Goal: Task Accomplishment & Management: Complete application form

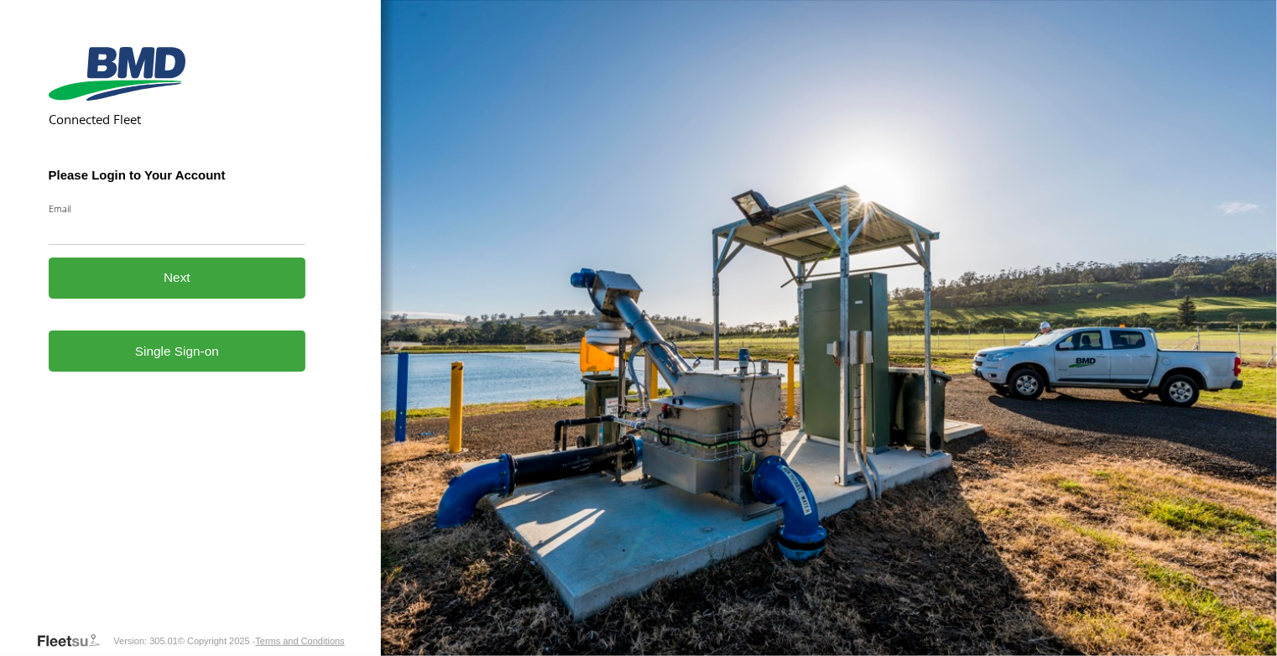
click at [158, 231] on input "Email" at bounding box center [178, 230] width 258 height 30
type input "**********"
click at [166, 274] on button "Next" at bounding box center [178, 278] width 258 height 41
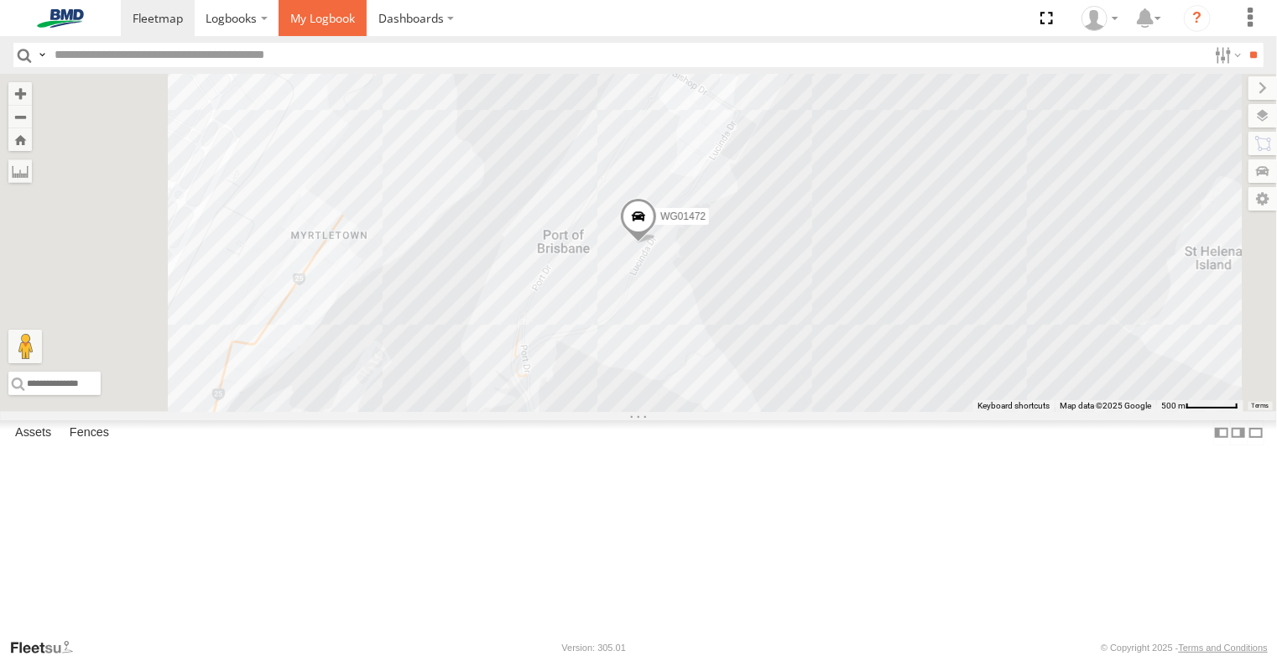
click at [326, 19] on span at bounding box center [322, 18] width 65 height 16
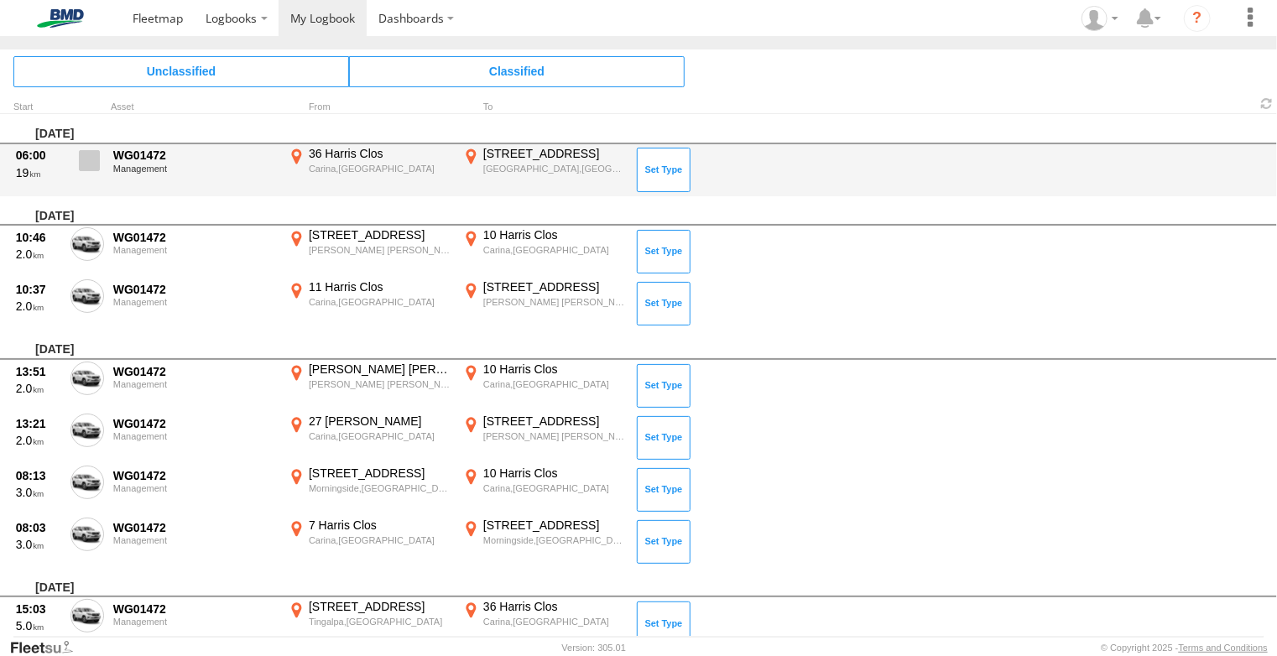
click at [91, 161] on span at bounding box center [89, 160] width 21 height 21
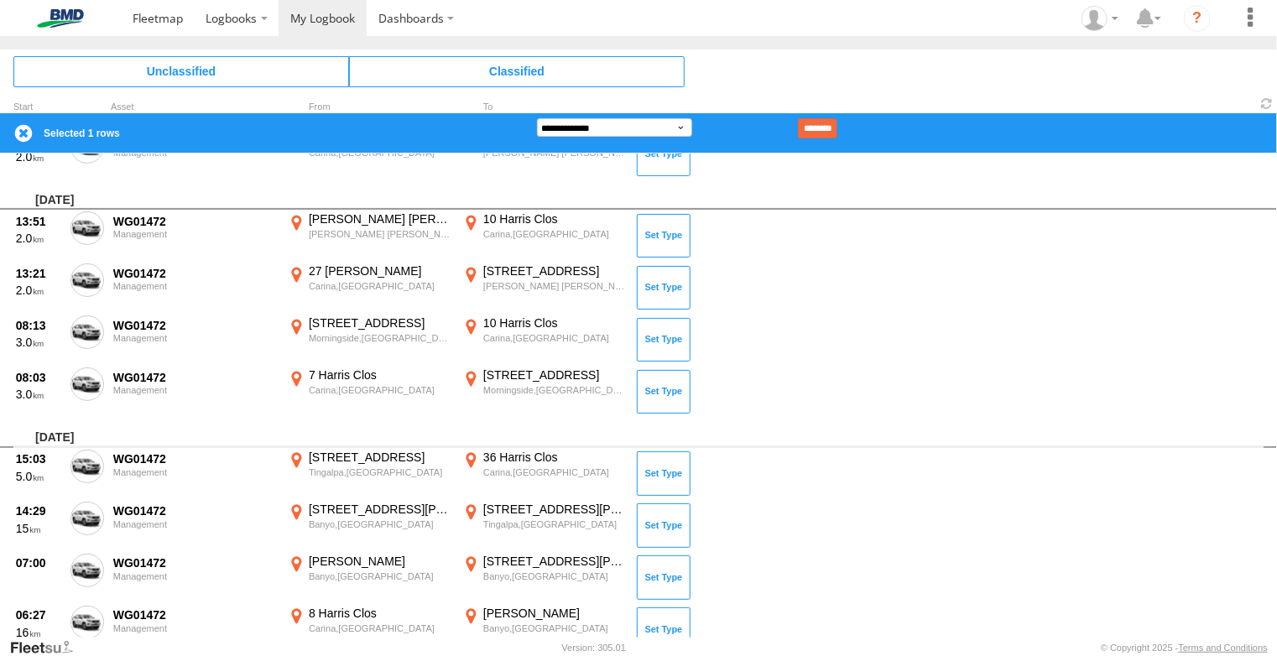
scroll to position [252, 0]
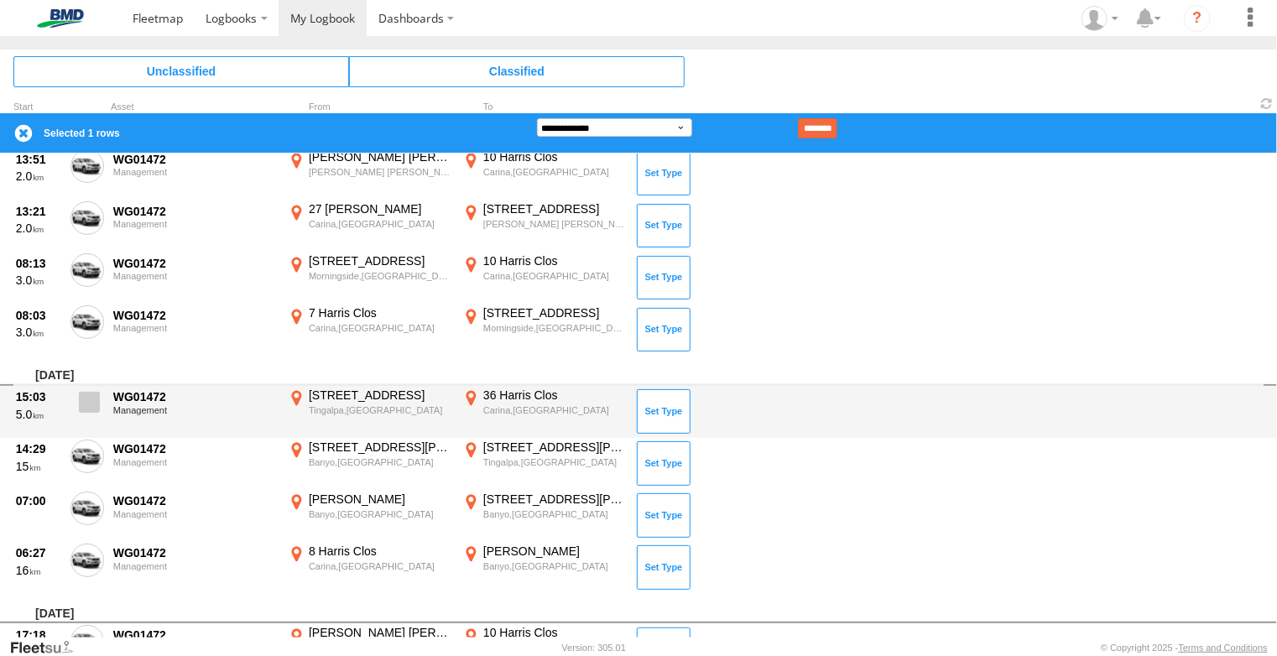
click at [91, 400] on span at bounding box center [89, 402] width 21 height 21
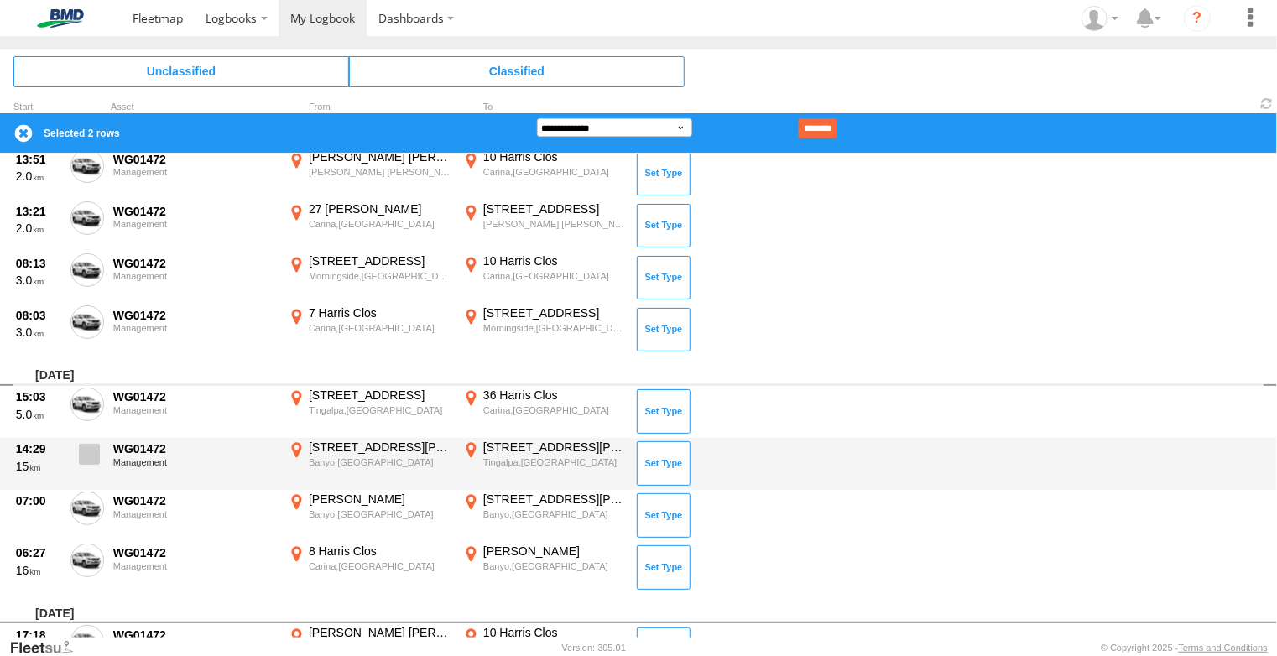
click at [86, 452] on span at bounding box center [89, 454] width 21 height 21
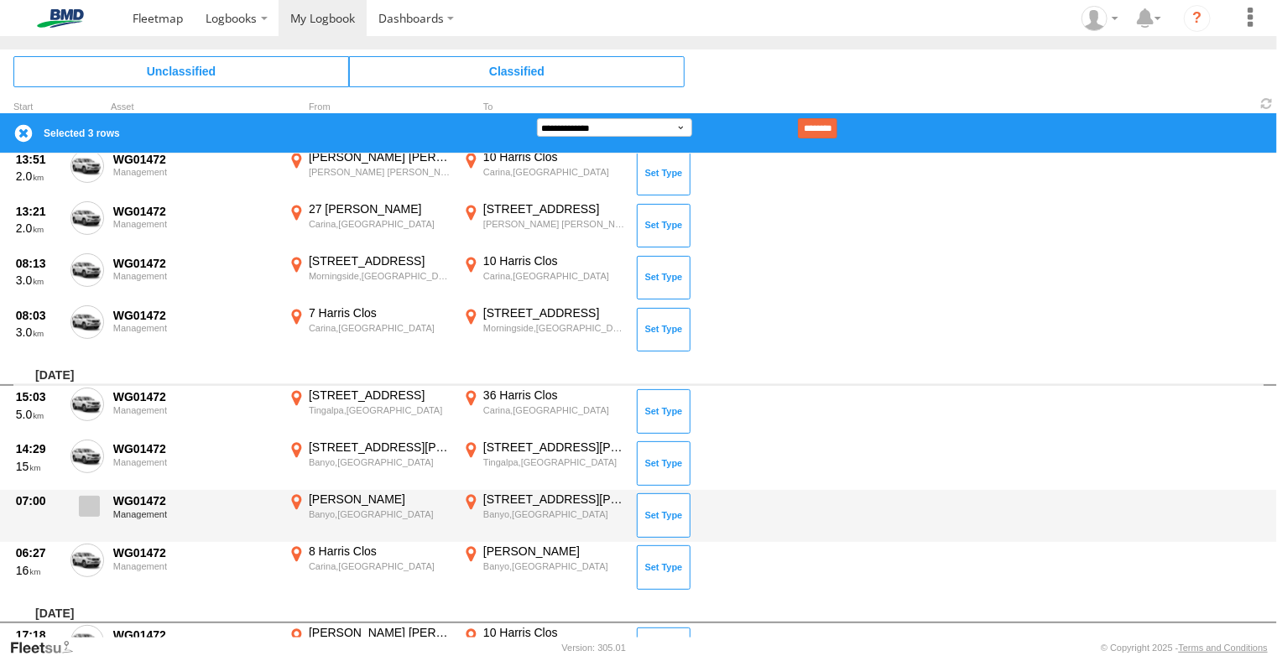
click at [100, 498] on label at bounding box center [87, 511] width 34 height 39
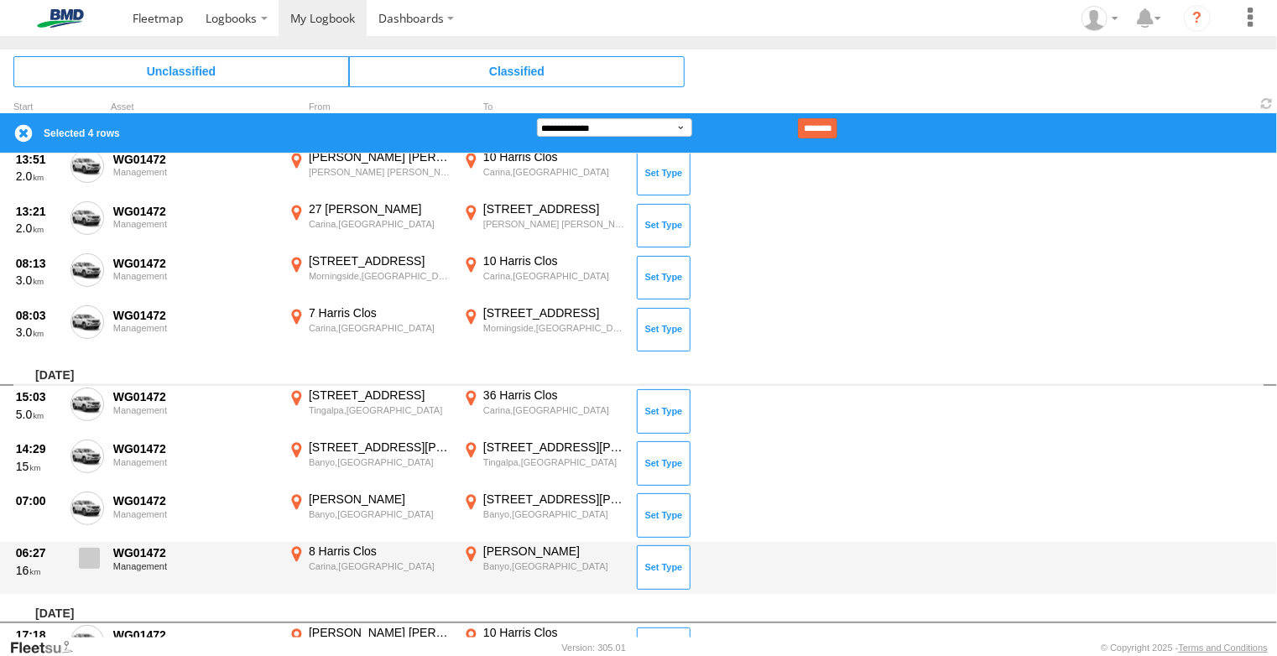
click at [91, 555] on span at bounding box center [89, 558] width 21 height 21
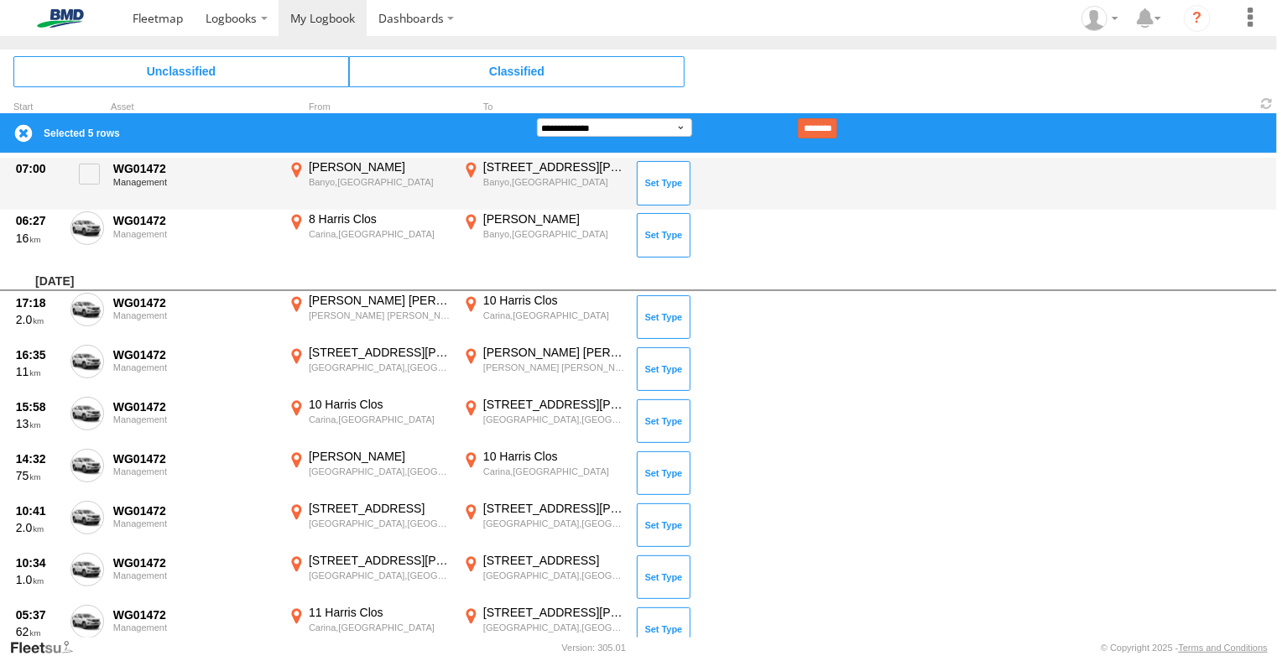
scroll to position [587, 0]
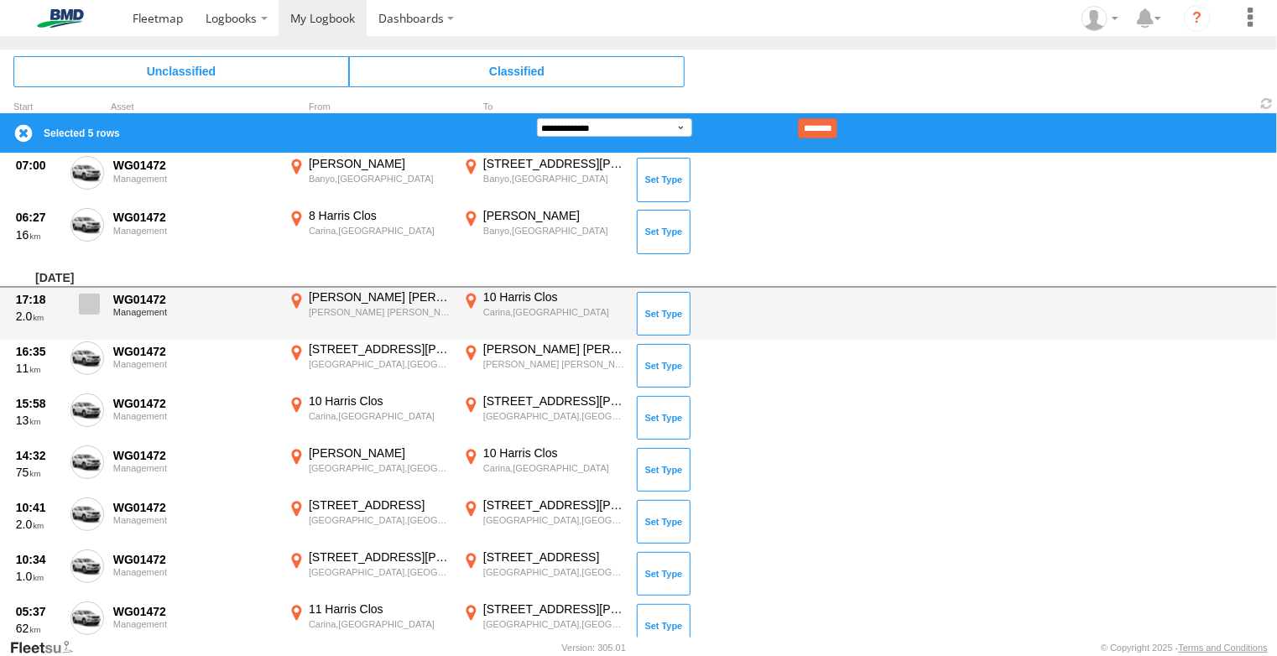
click at [91, 301] on span at bounding box center [89, 304] width 21 height 21
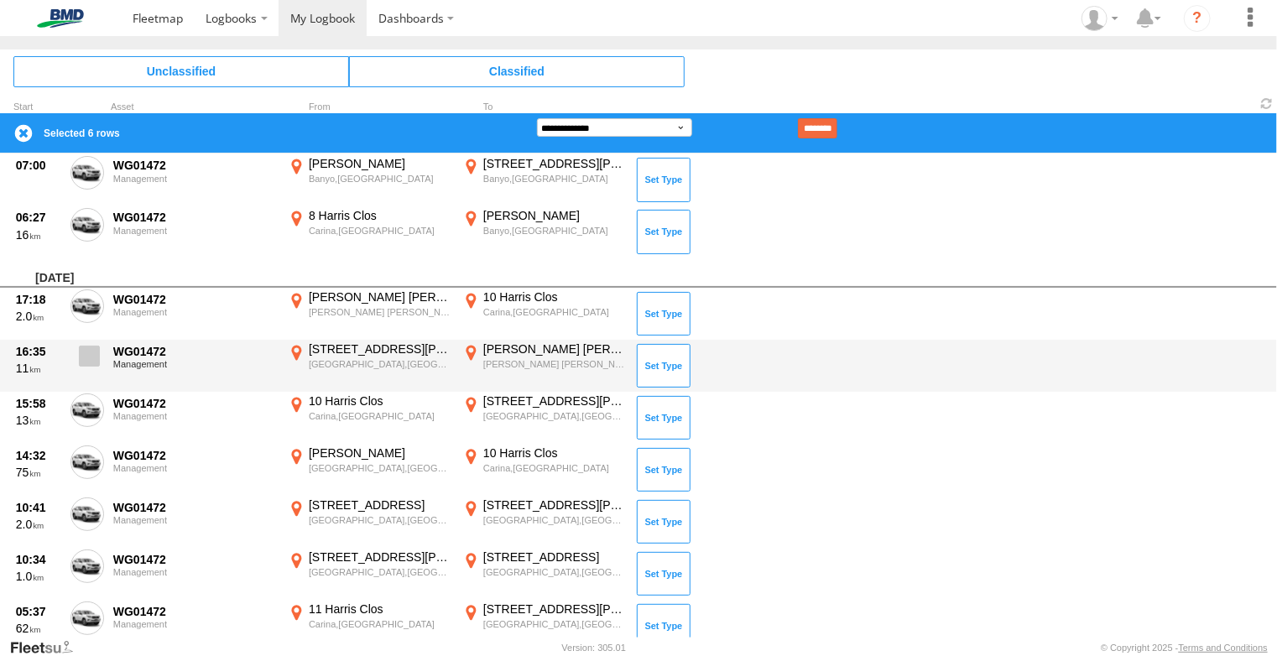
click at [83, 359] on span at bounding box center [89, 356] width 21 height 21
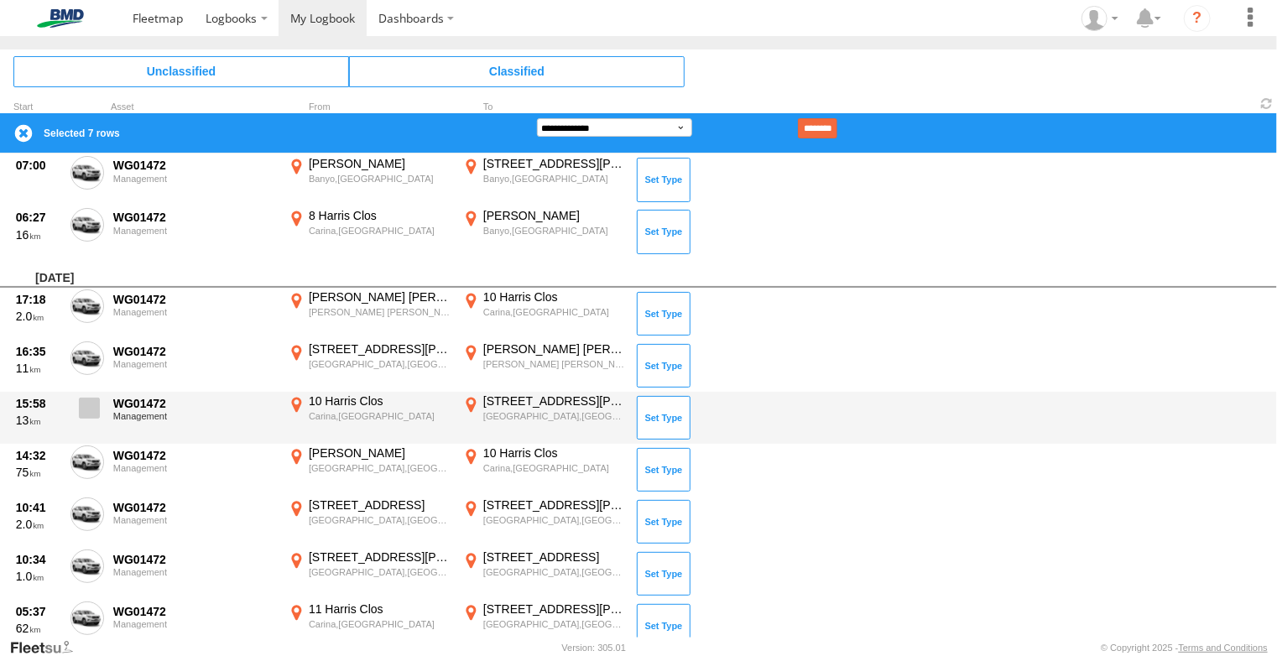
click at [84, 402] on span at bounding box center [89, 408] width 21 height 21
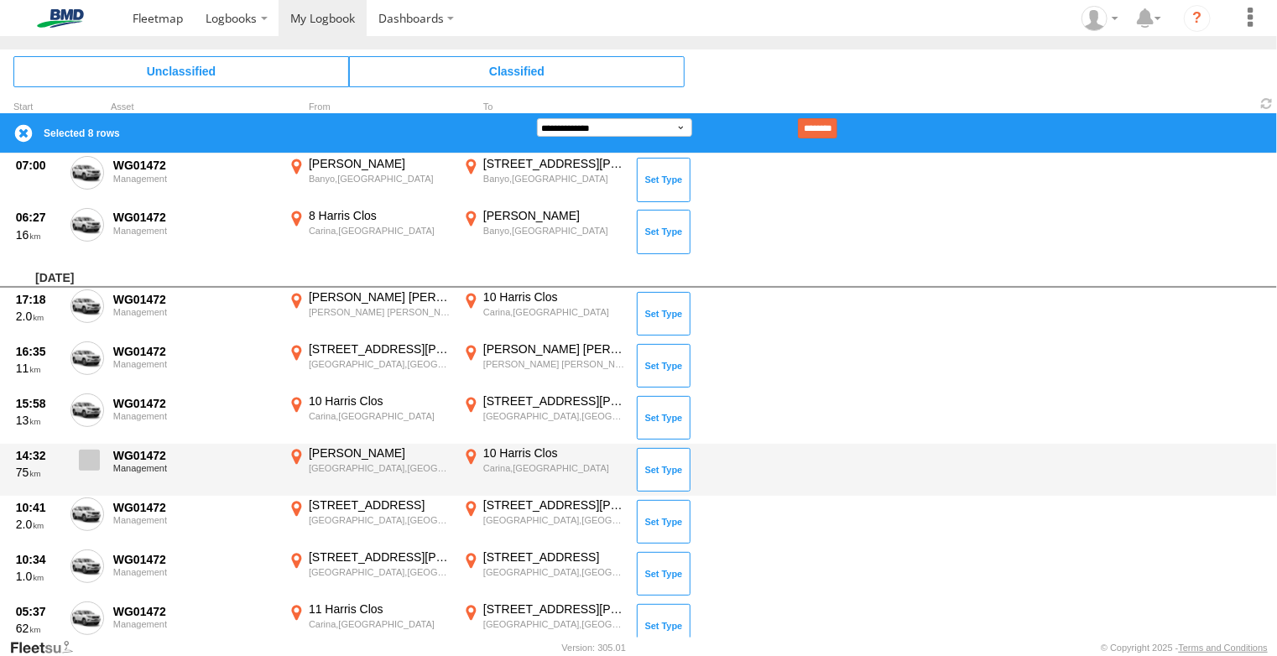
click at [86, 462] on span at bounding box center [89, 460] width 21 height 21
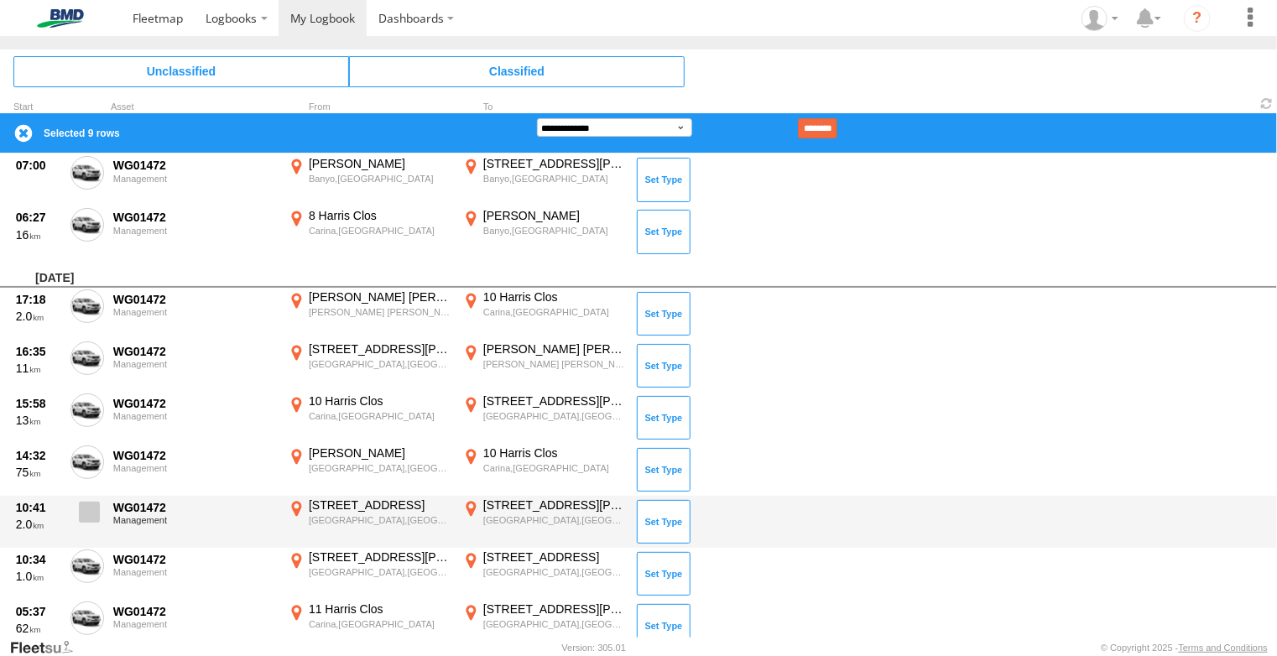
click at [89, 506] on span at bounding box center [89, 512] width 21 height 21
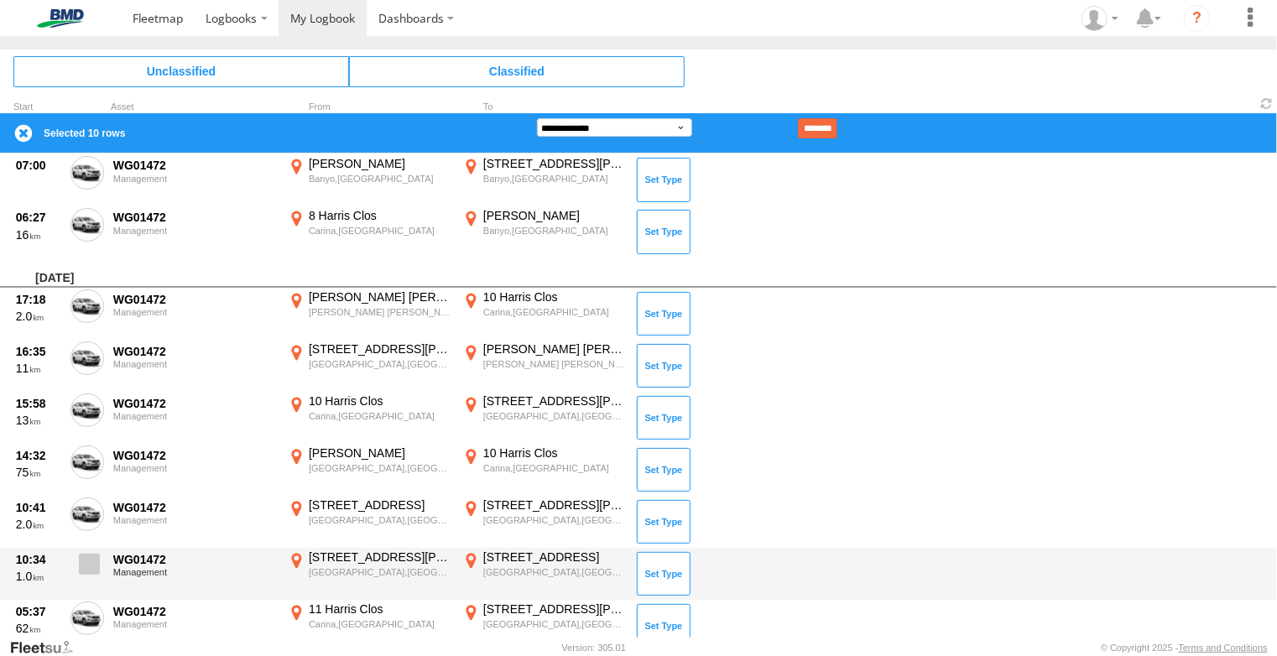
click at [87, 551] on label at bounding box center [87, 569] width 34 height 39
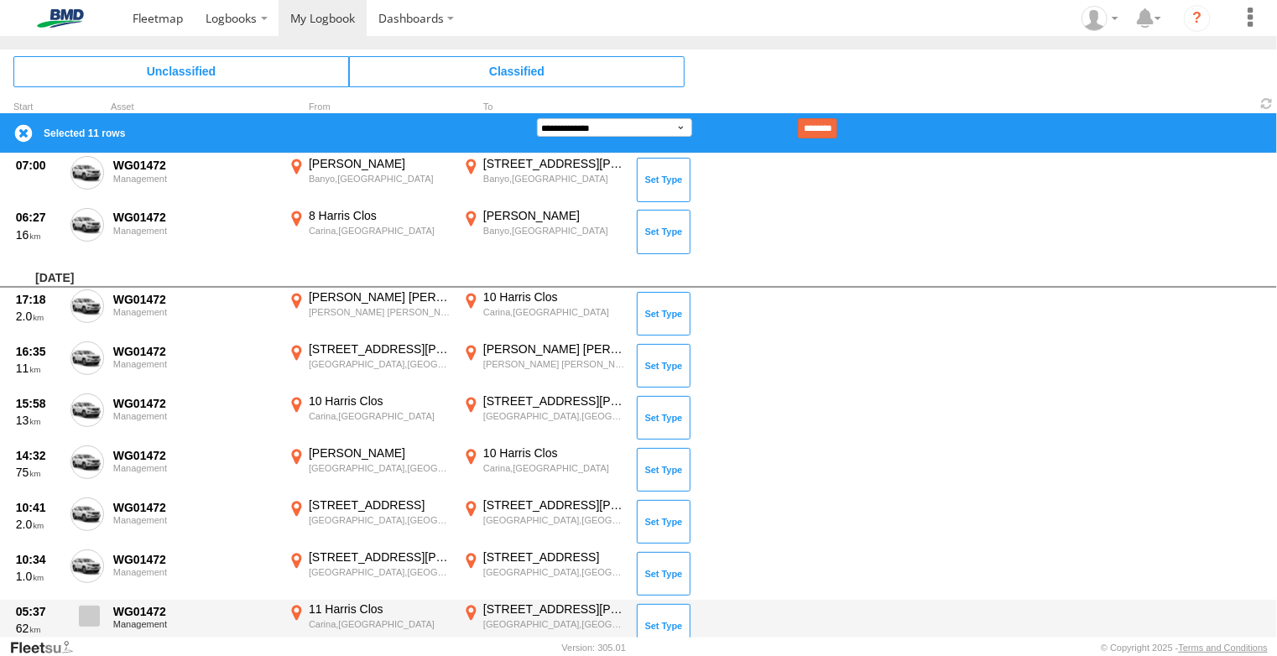
click at [88, 611] on span at bounding box center [89, 616] width 21 height 21
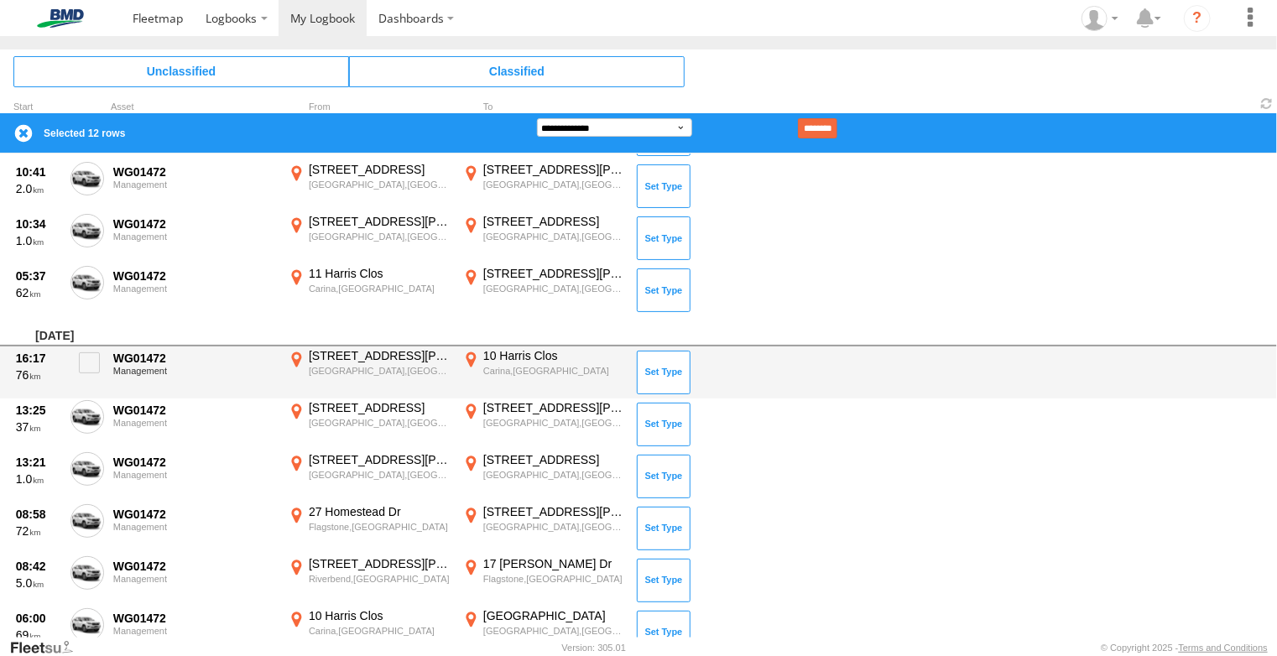
scroll to position [1007, 0]
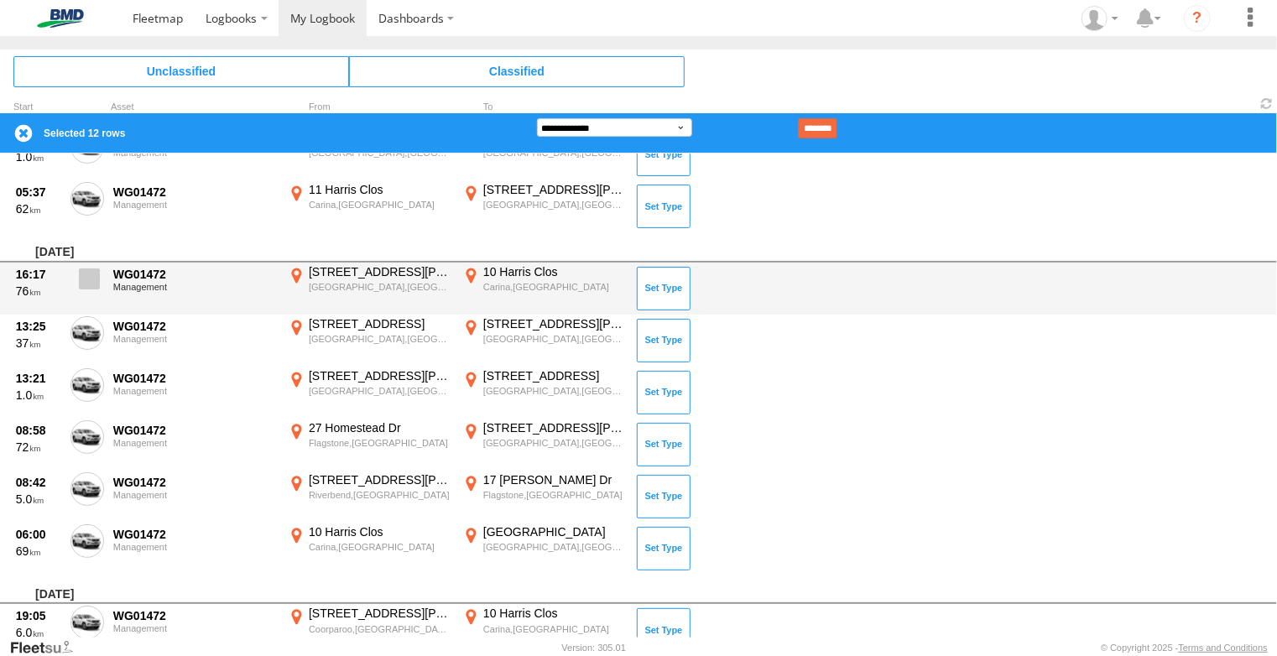
click at [91, 283] on span at bounding box center [89, 279] width 21 height 21
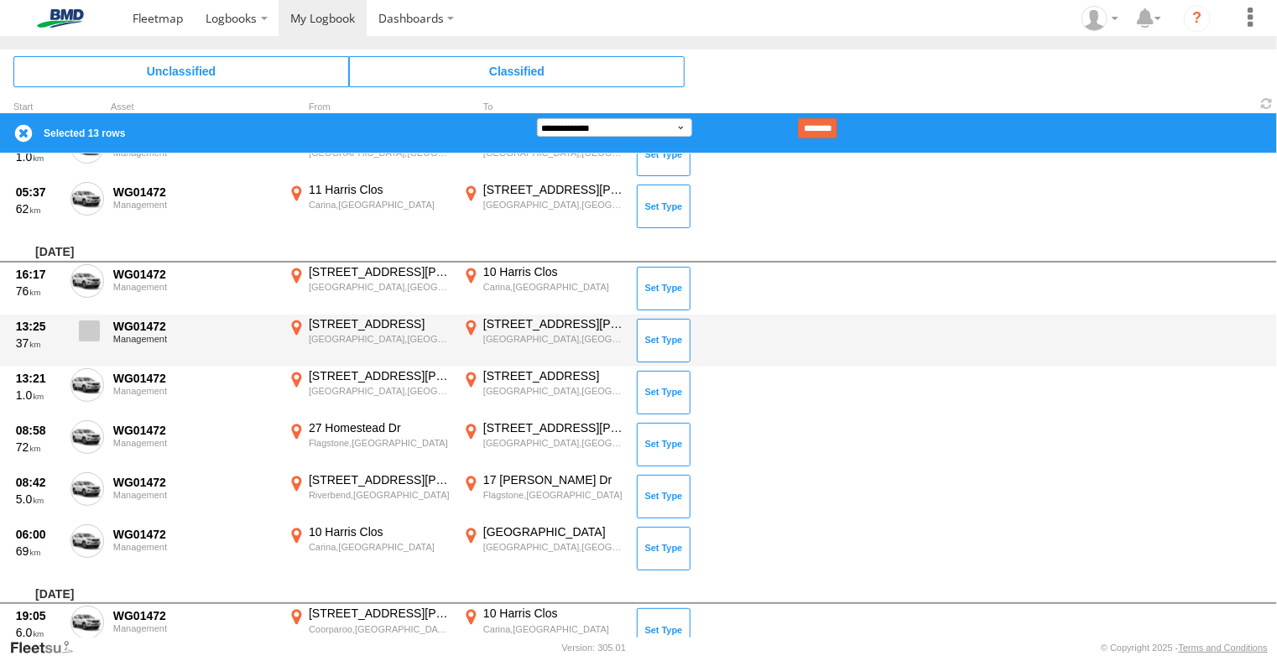
click at [88, 326] on span at bounding box center [89, 331] width 21 height 21
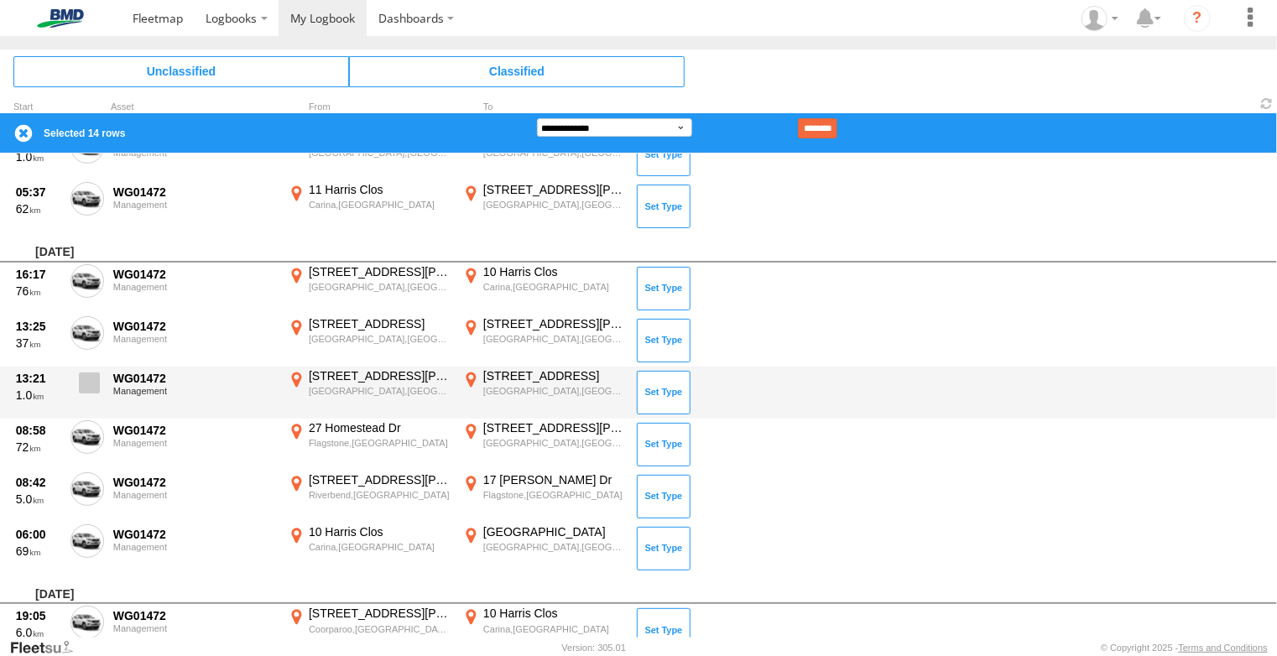
click at [86, 384] on span at bounding box center [89, 383] width 21 height 21
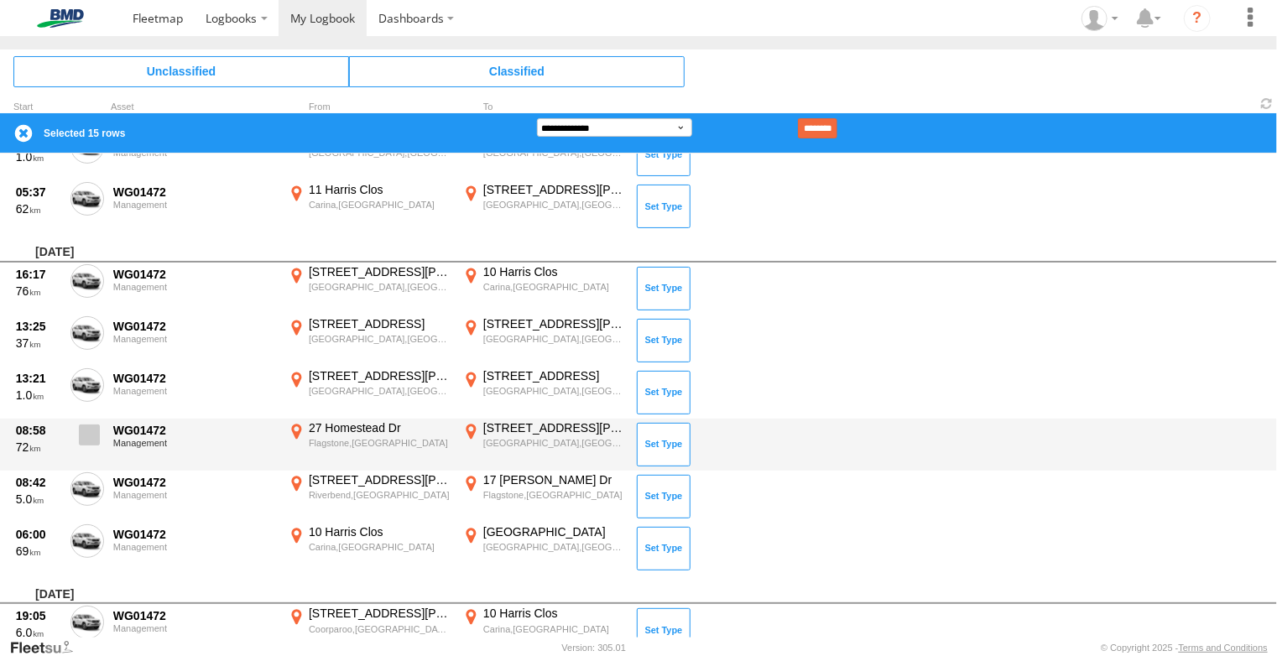
click at [90, 433] on span at bounding box center [89, 435] width 21 height 21
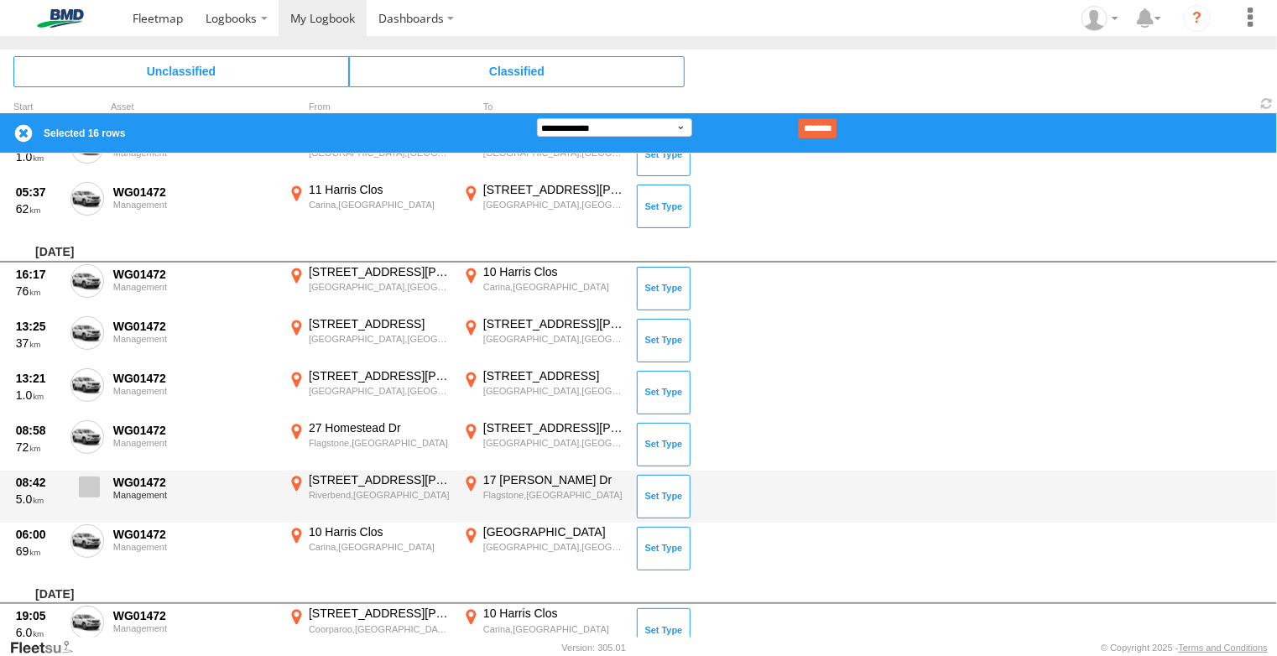
click at [92, 481] on span at bounding box center [89, 487] width 21 height 21
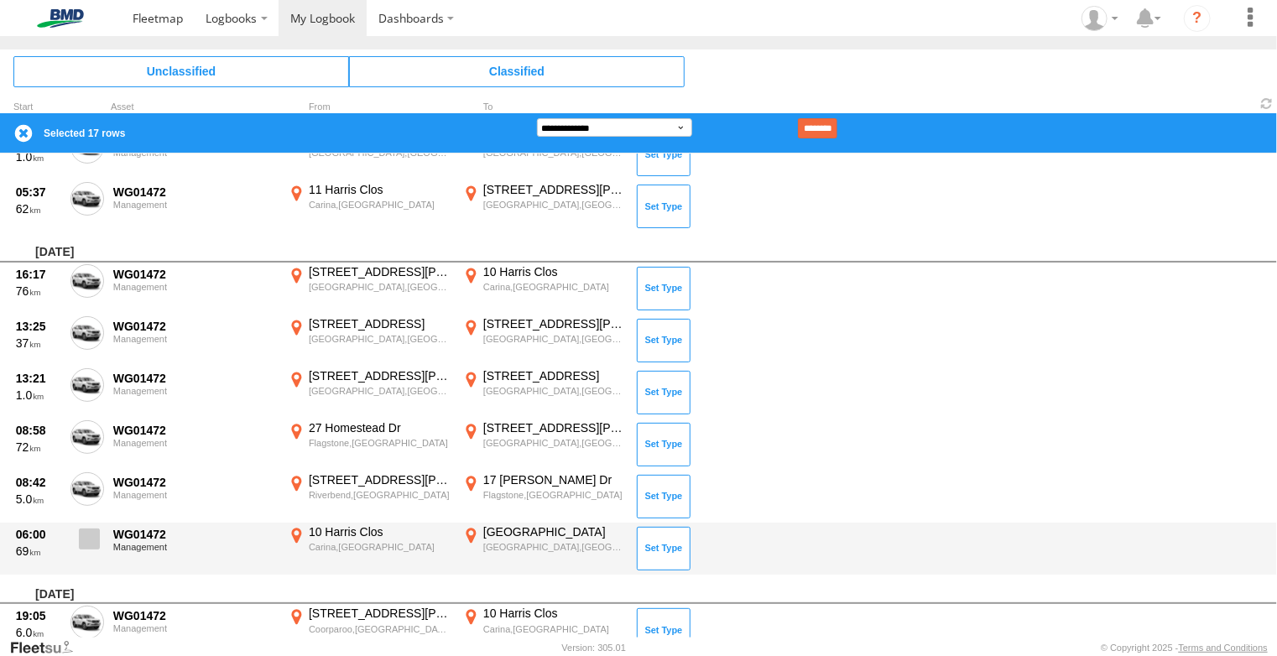
click at [87, 538] on span at bounding box center [89, 539] width 21 height 21
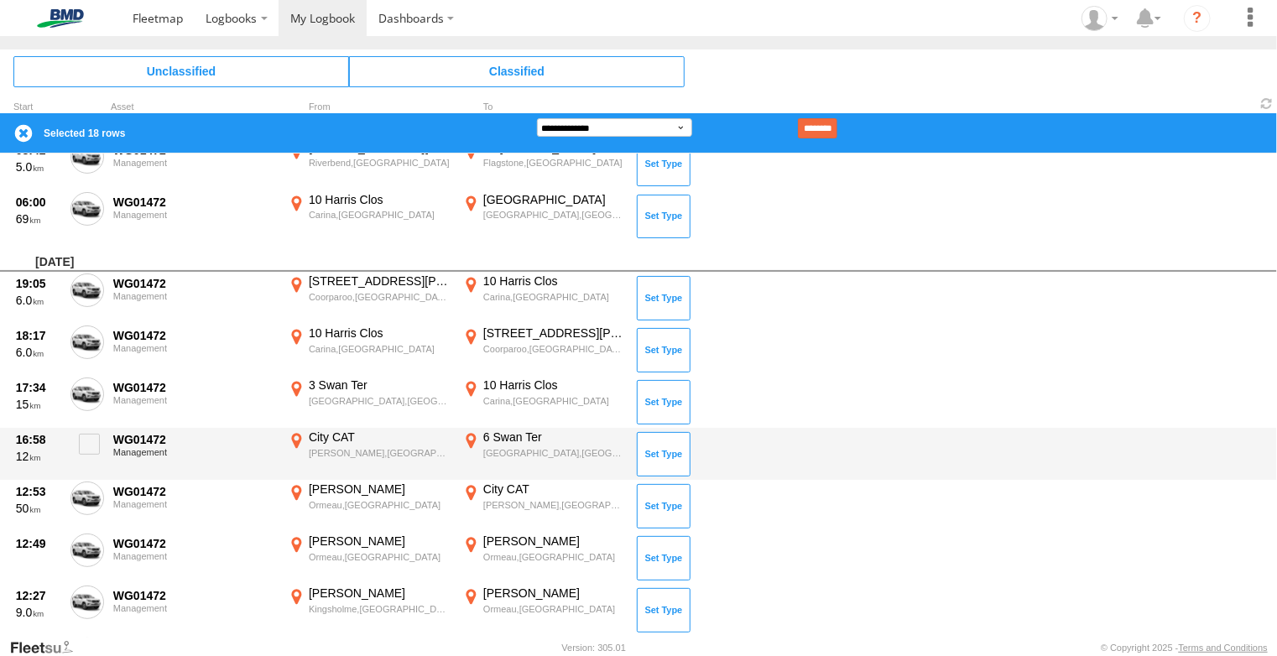
scroll to position [1427, 0]
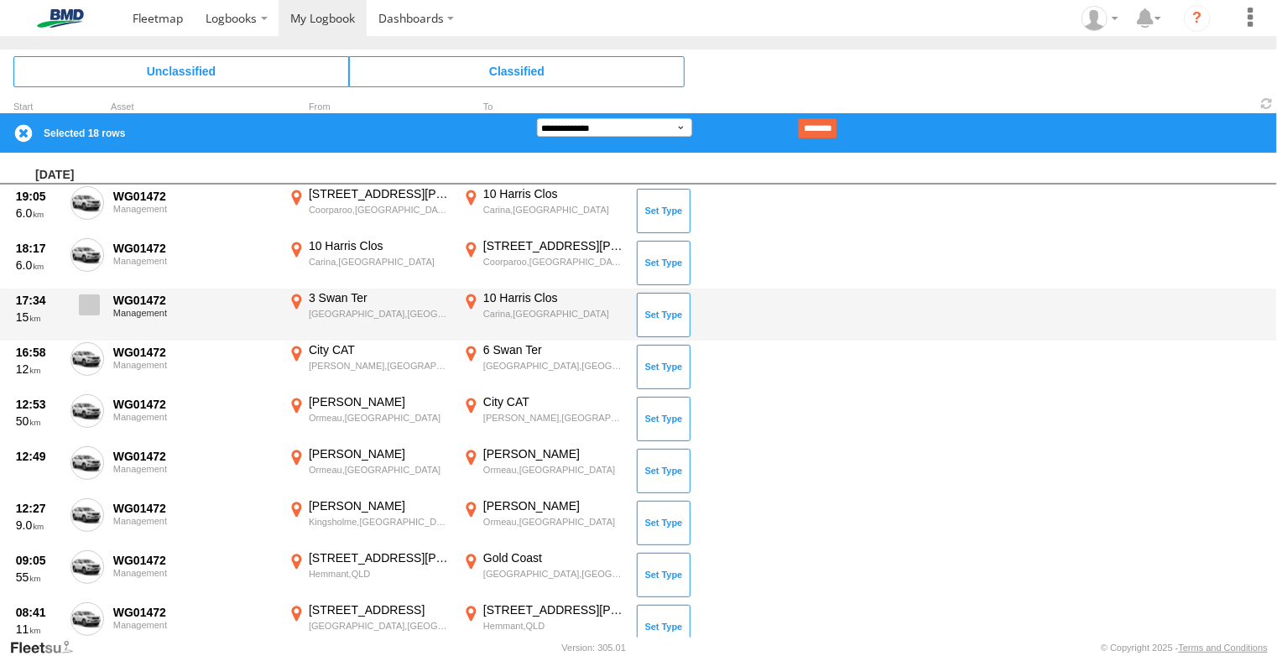
click at [93, 299] on span at bounding box center [89, 305] width 21 height 21
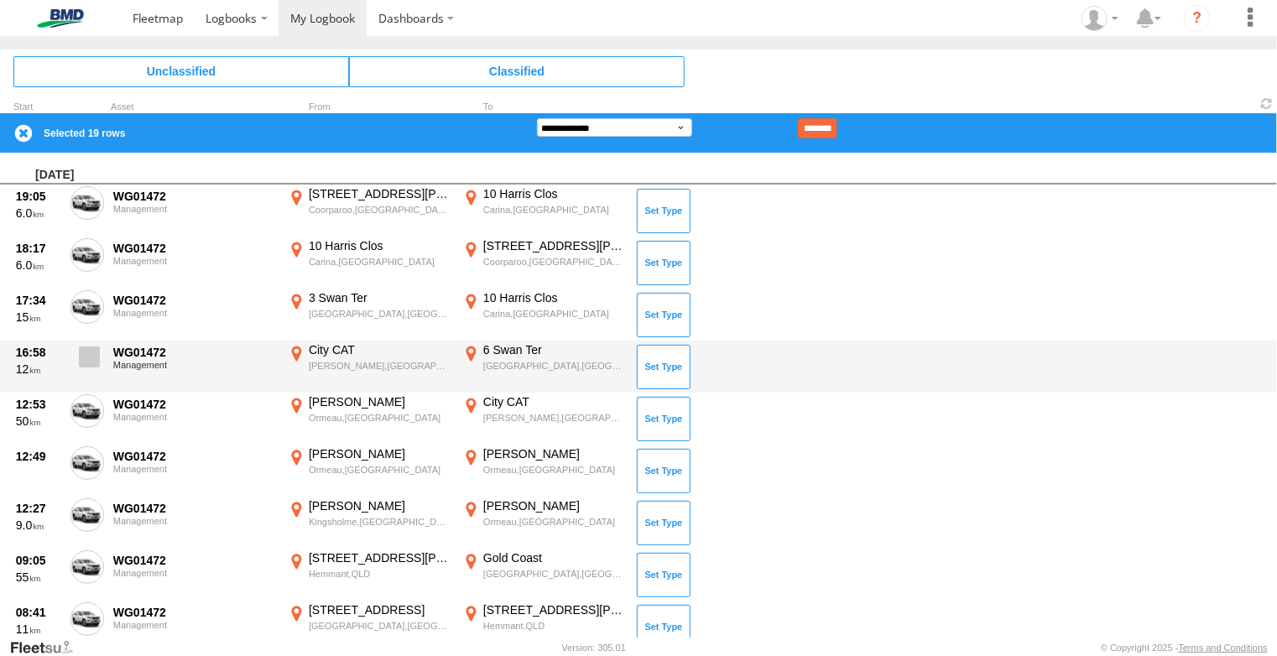
click at [81, 357] on span at bounding box center [89, 357] width 21 height 21
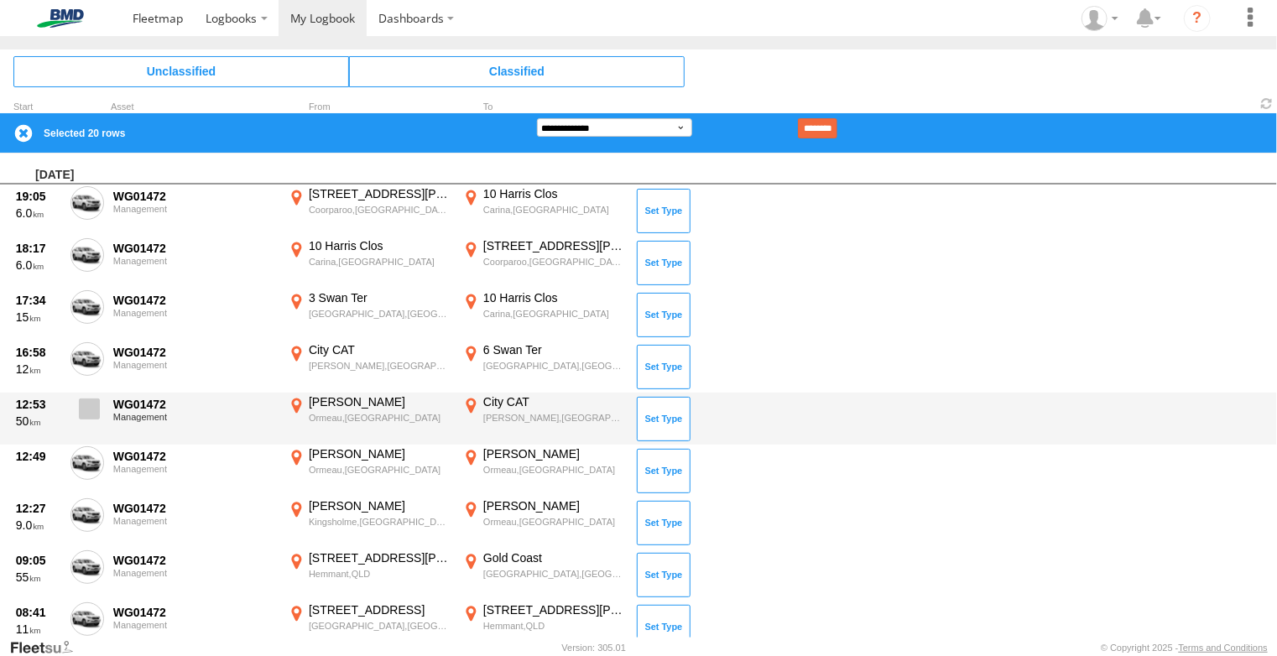
click at [89, 410] on span at bounding box center [89, 409] width 21 height 21
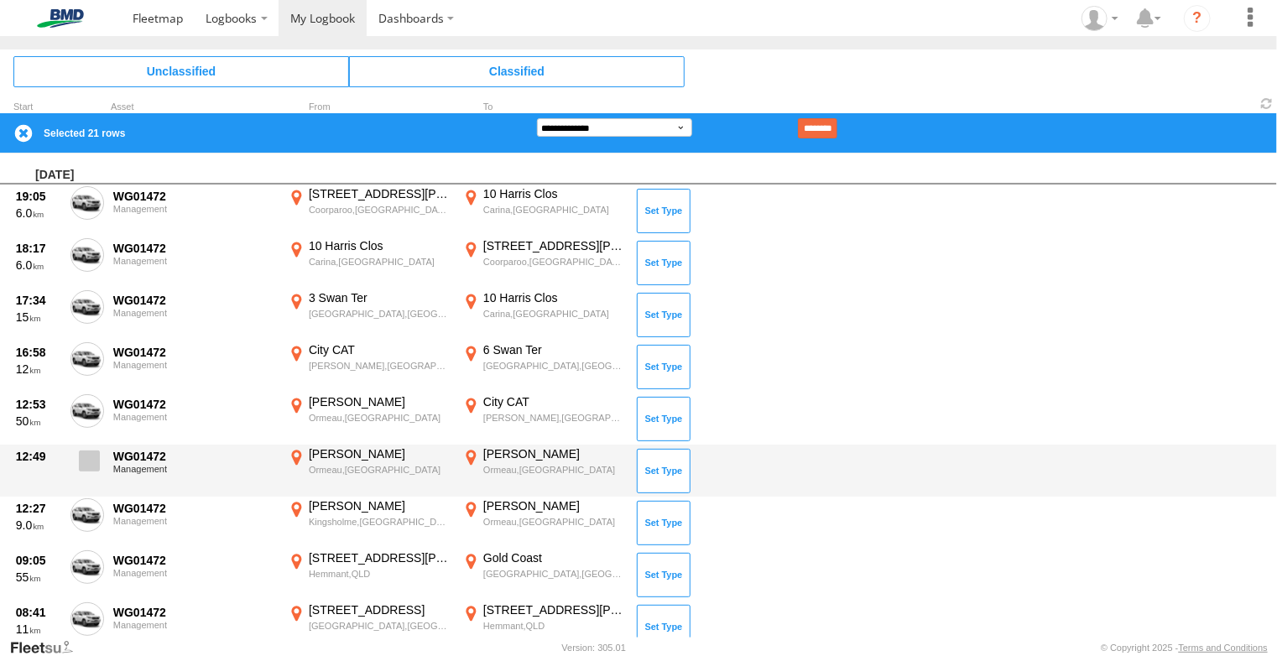
click at [91, 457] on span at bounding box center [89, 461] width 21 height 21
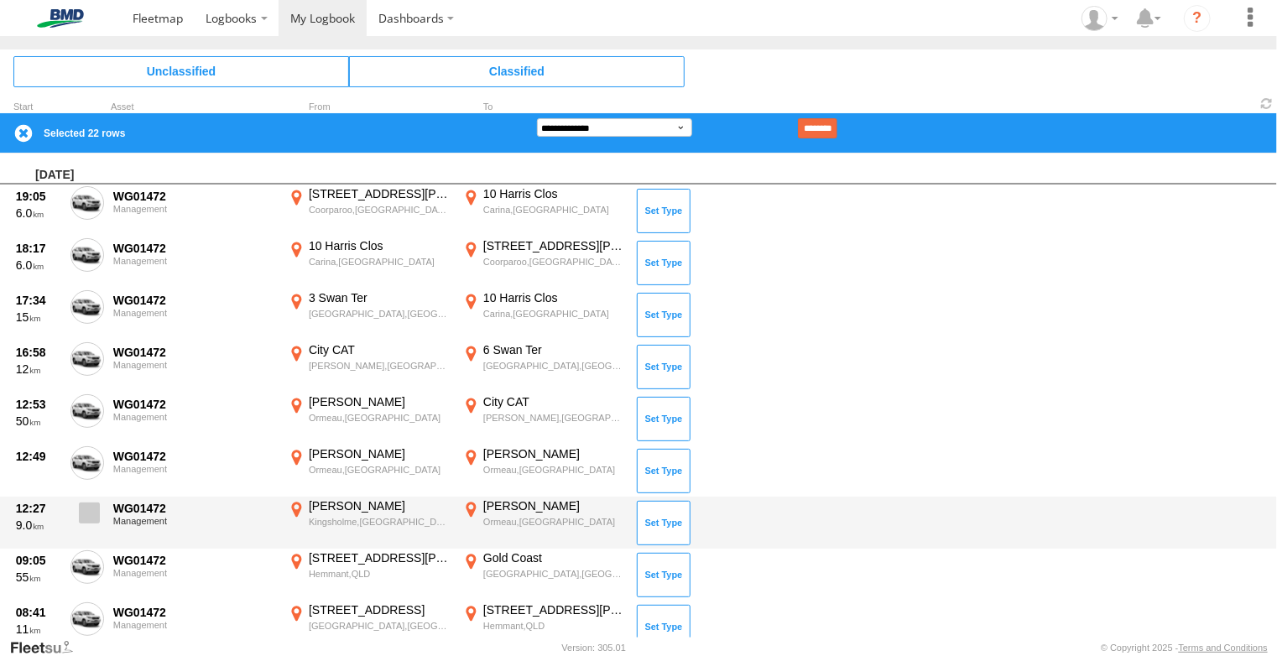
drag, startPoint x: 93, startPoint y: 504, endPoint x: 93, endPoint y: 513, distance: 9.2
click at [93, 504] on span at bounding box center [89, 513] width 21 height 21
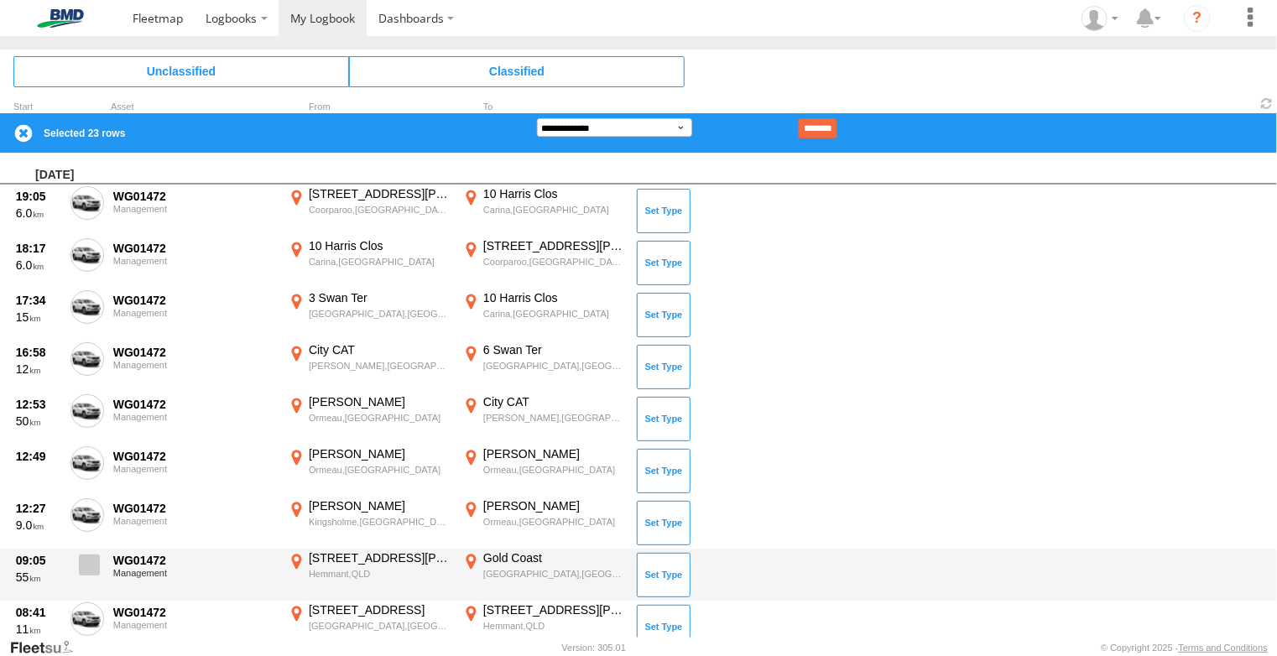
click at [94, 565] on span at bounding box center [89, 565] width 21 height 21
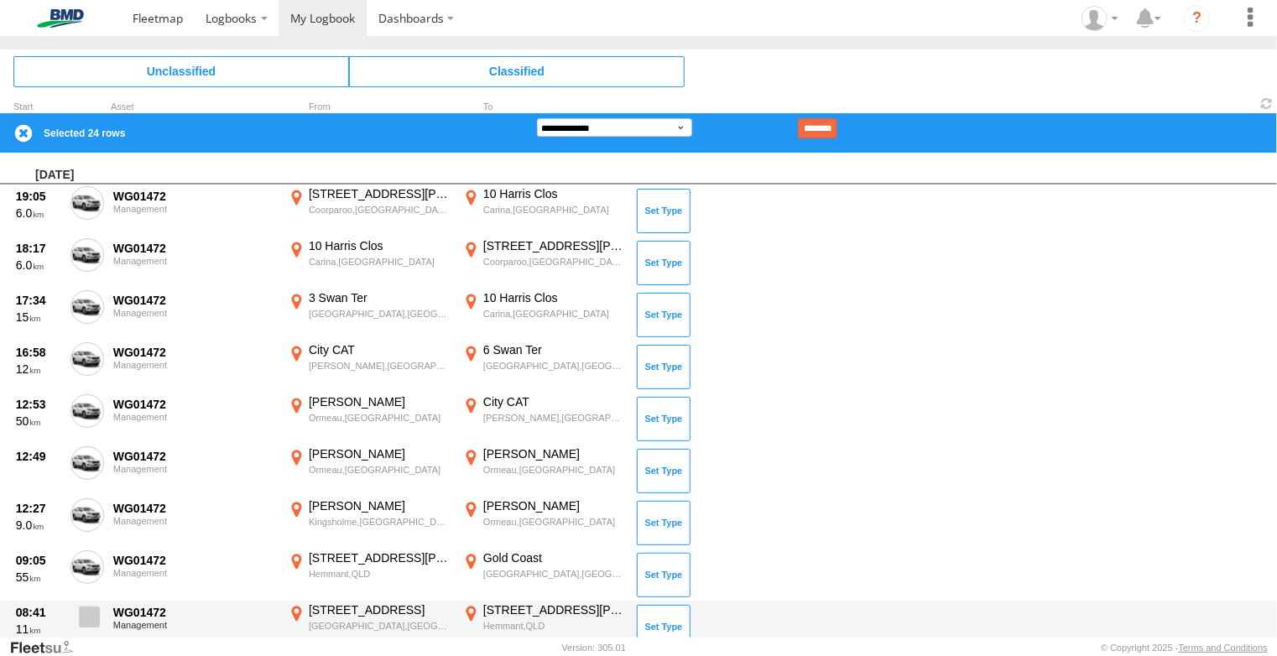
click at [91, 619] on span at bounding box center [89, 617] width 21 height 21
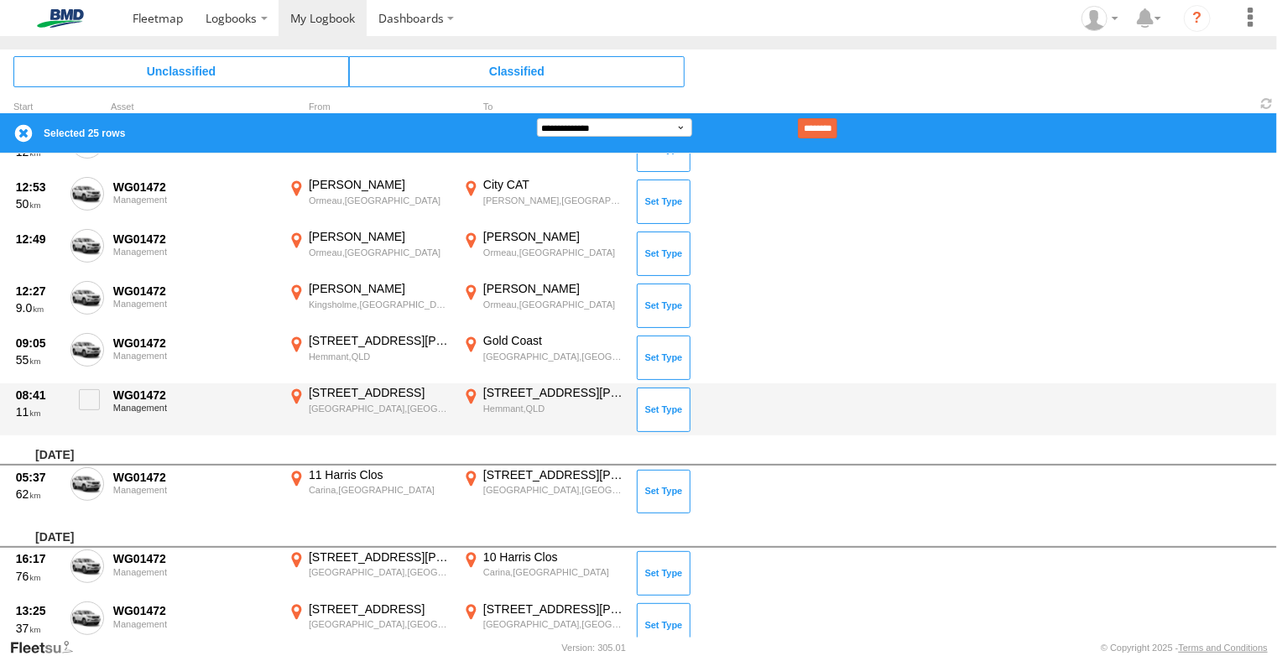
scroll to position [1679, 0]
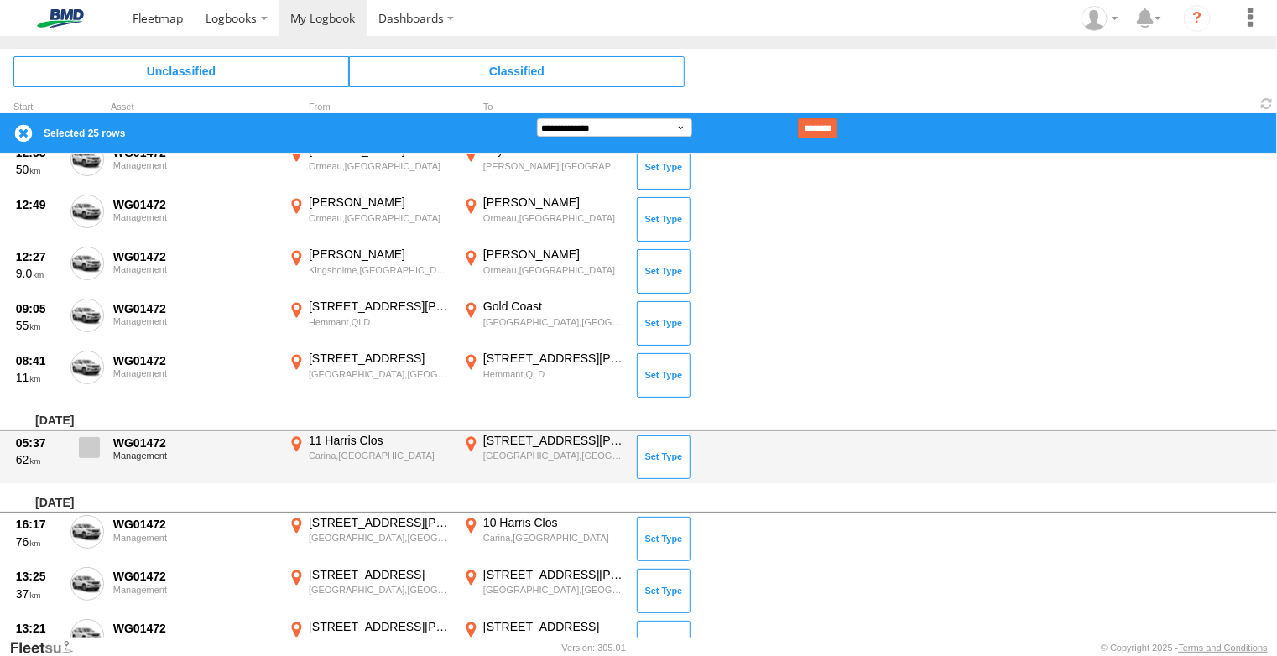
click at [88, 440] on span at bounding box center [89, 447] width 21 height 21
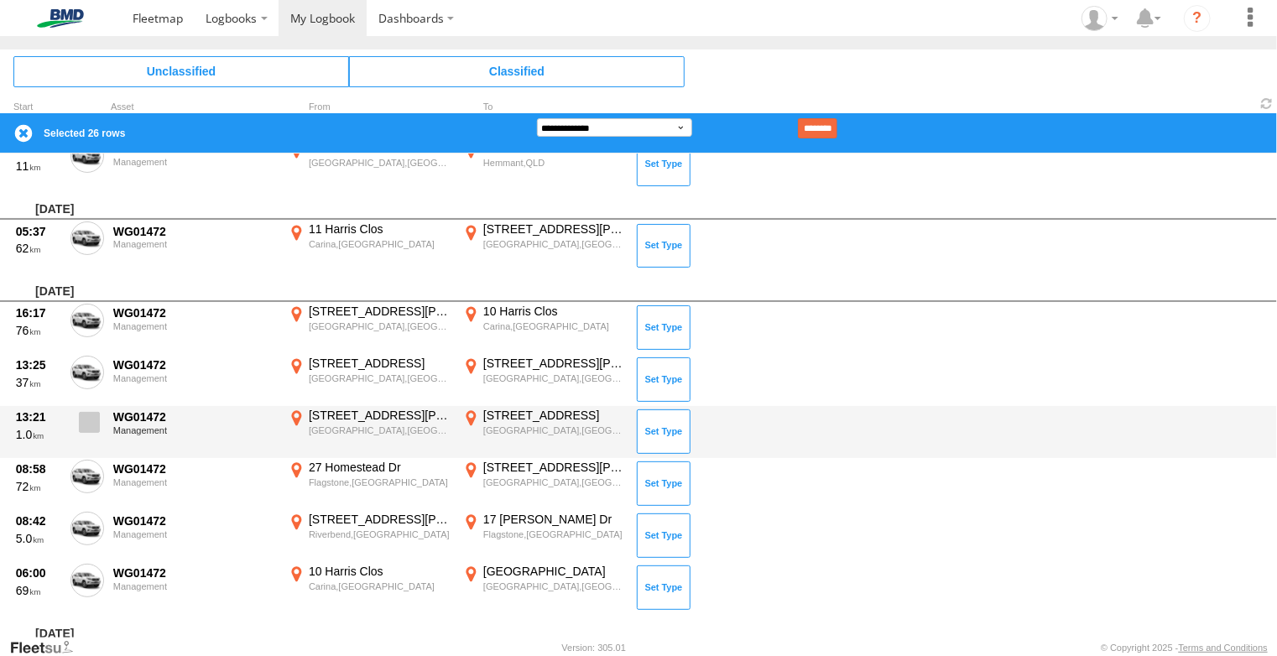
scroll to position [1930, 0]
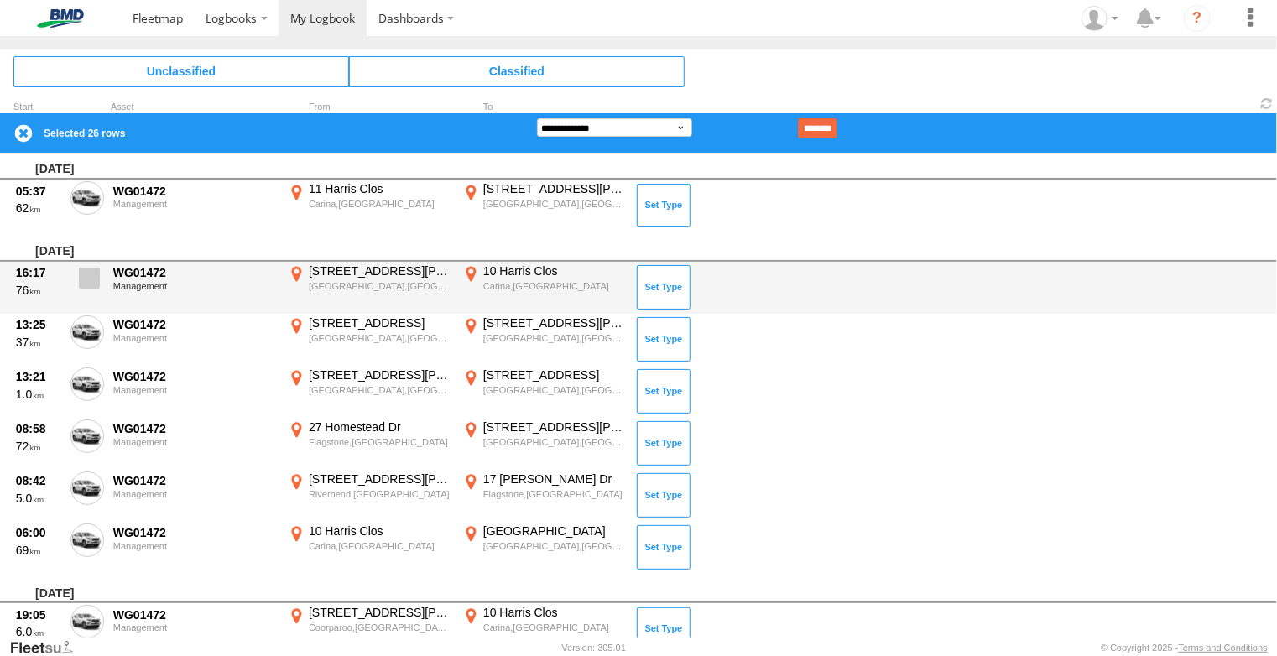
click at [96, 276] on span at bounding box center [89, 278] width 21 height 21
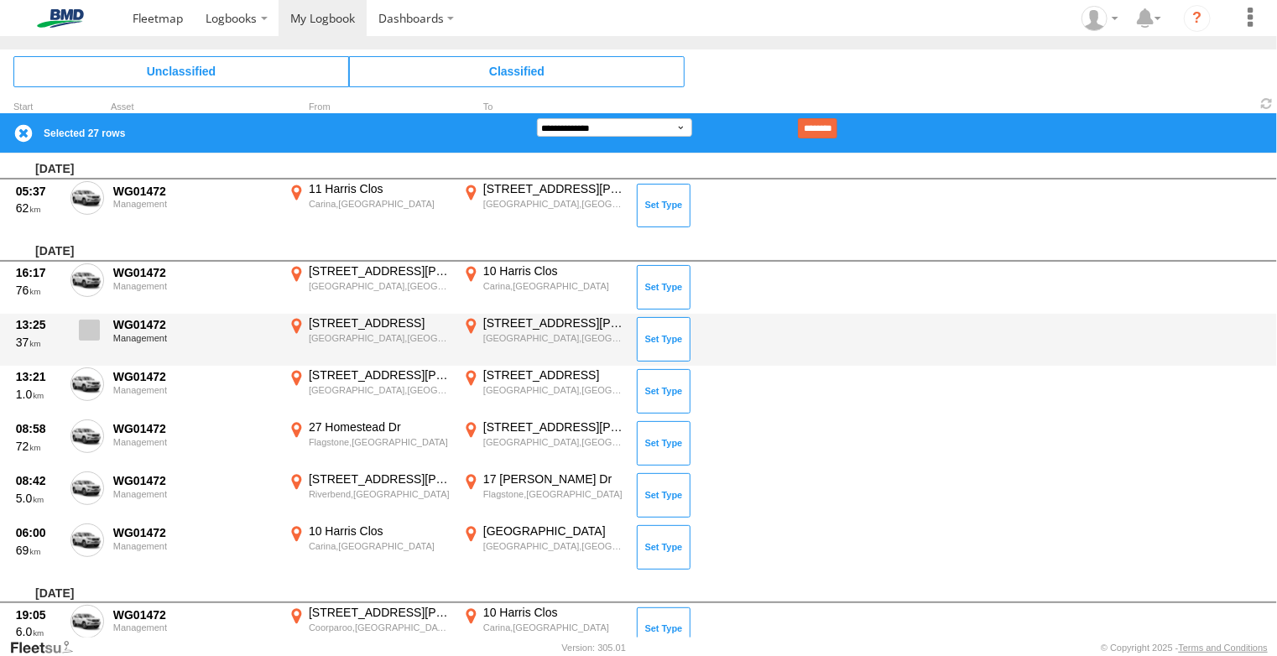
click at [86, 331] on span at bounding box center [89, 330] width 21 height 21
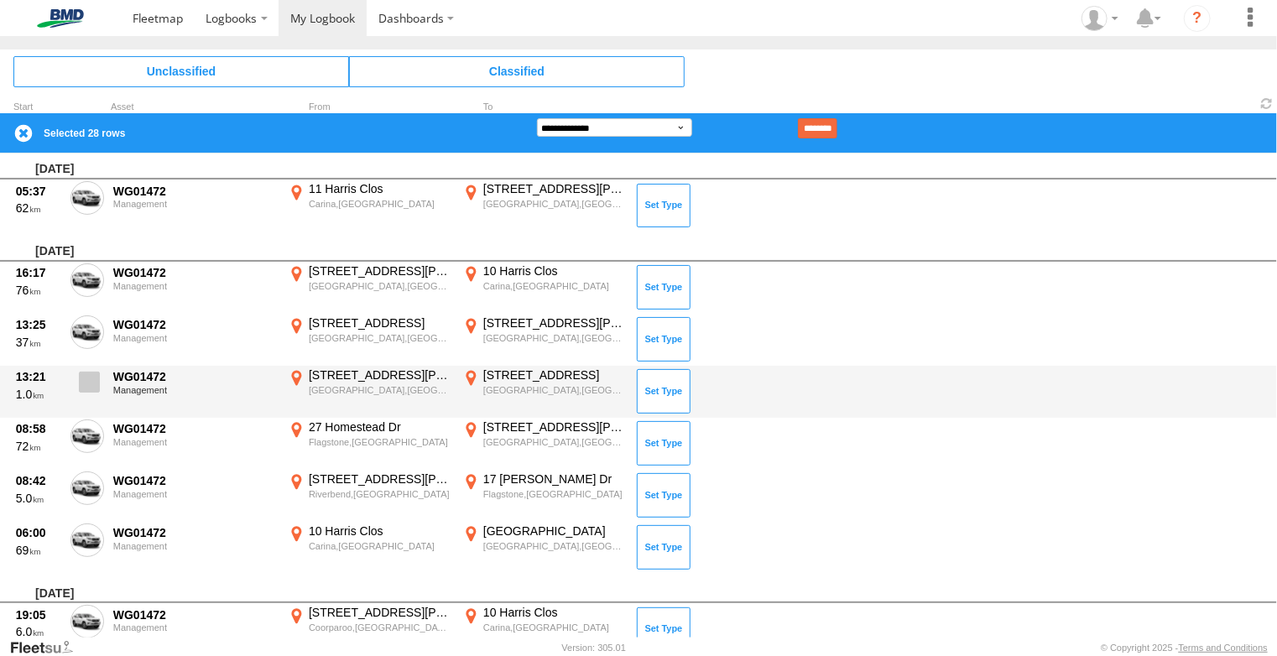
click at [88, 376] on span at bounding box center [89, 382] width 21 height 21
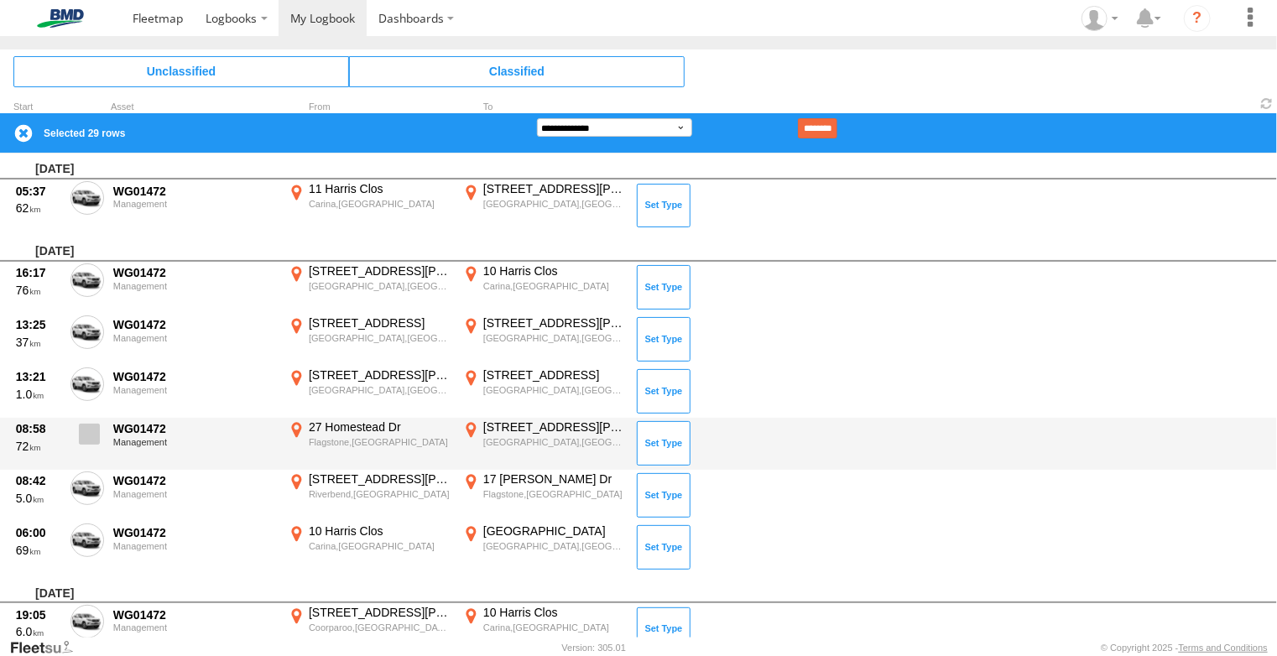
click at [88, 431] on span at bounding box center [89, 434] width 21 height 21
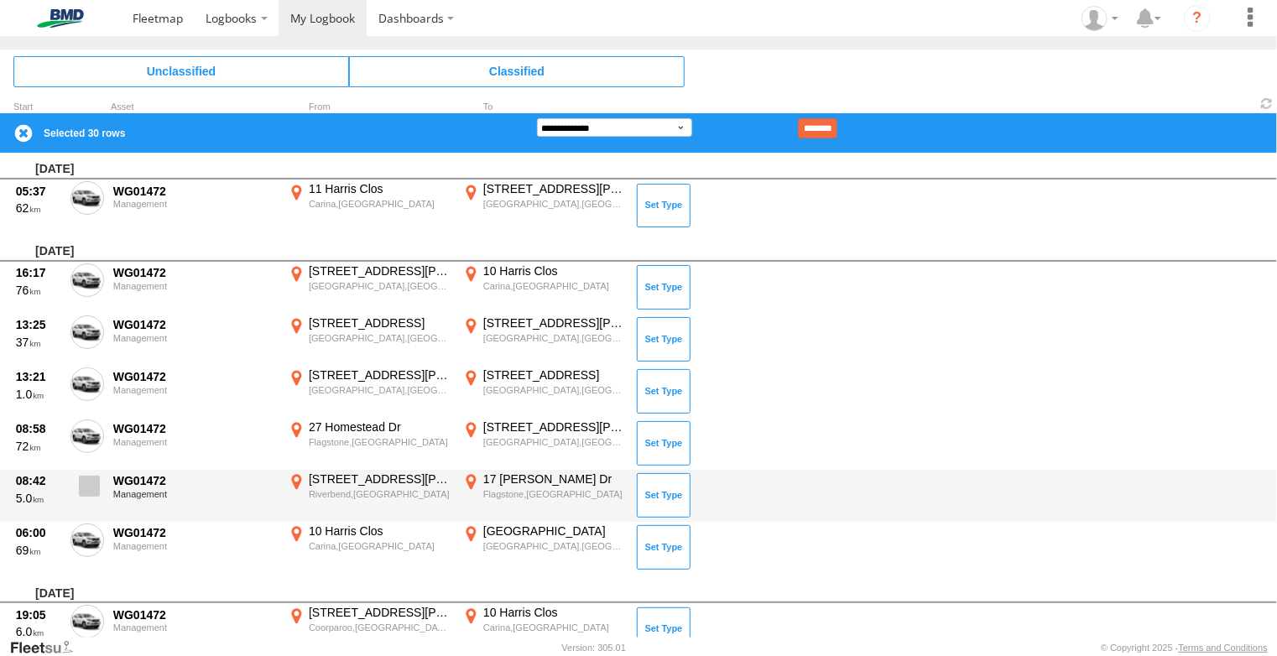
click at [88, 478] on span at bounding box center [89, 486] width 21 height 21
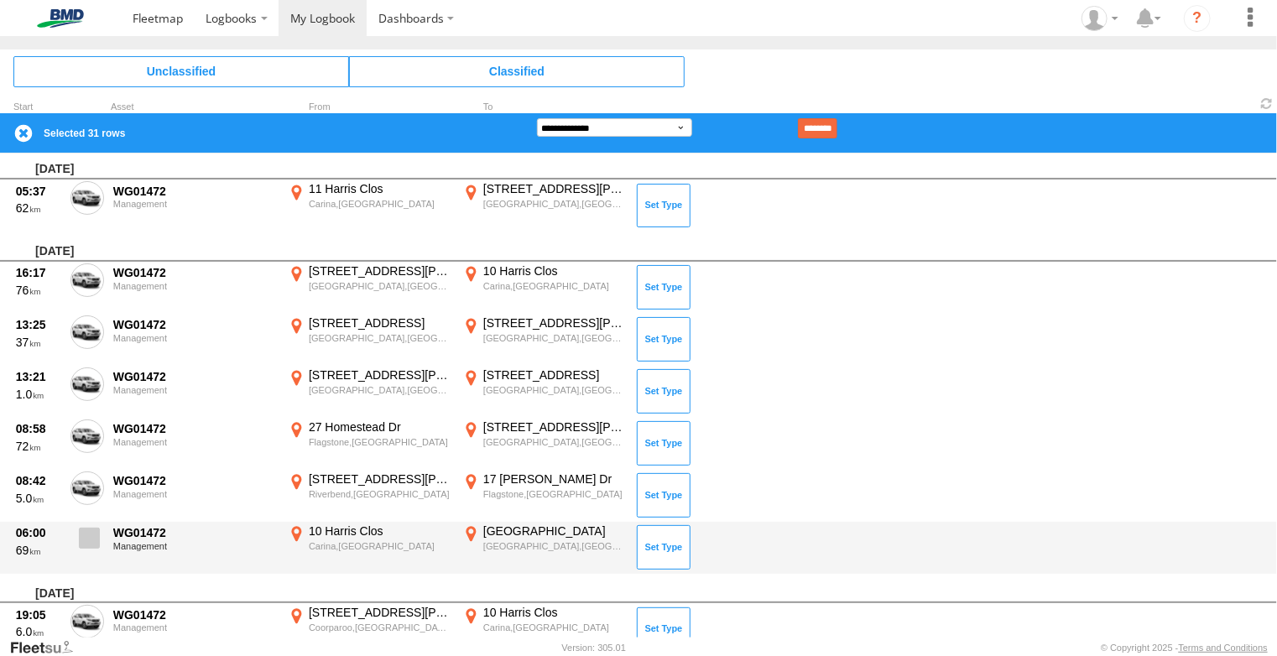
click at [88, 536] on span at bounding box center [89, 538] width 21 height 21
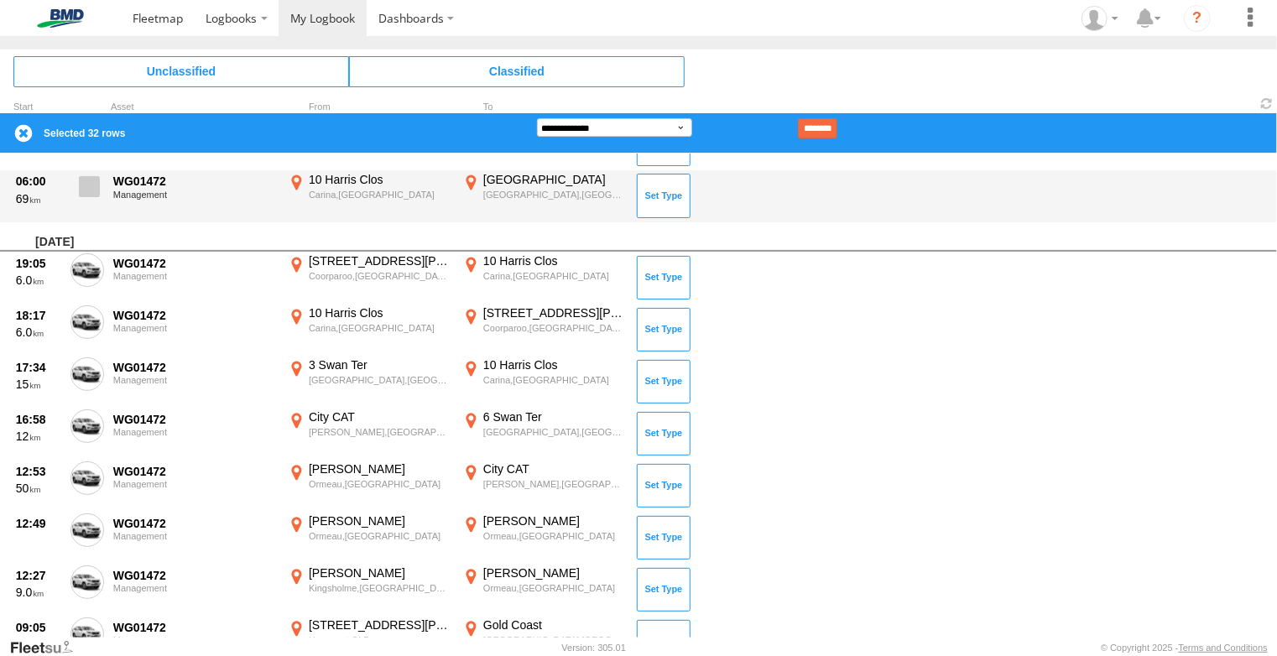
scroll to position [2350, 0]
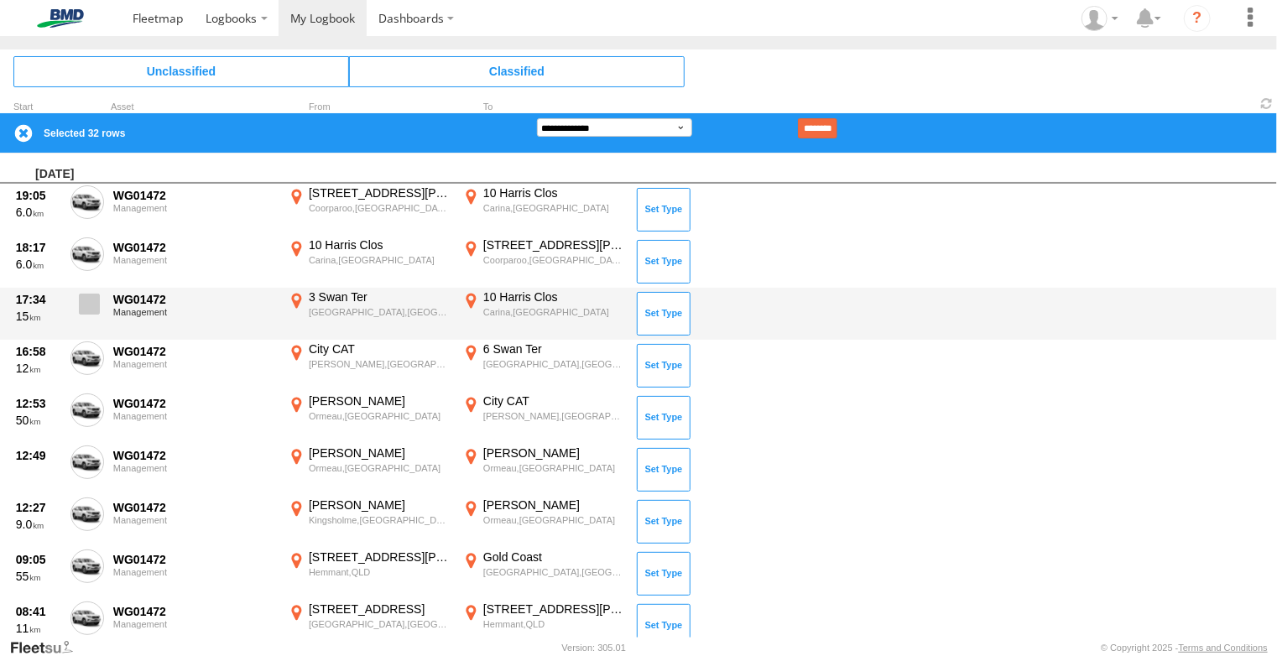
click at [93, 300] on span at bounding box center [89, 304] width 21 height 21
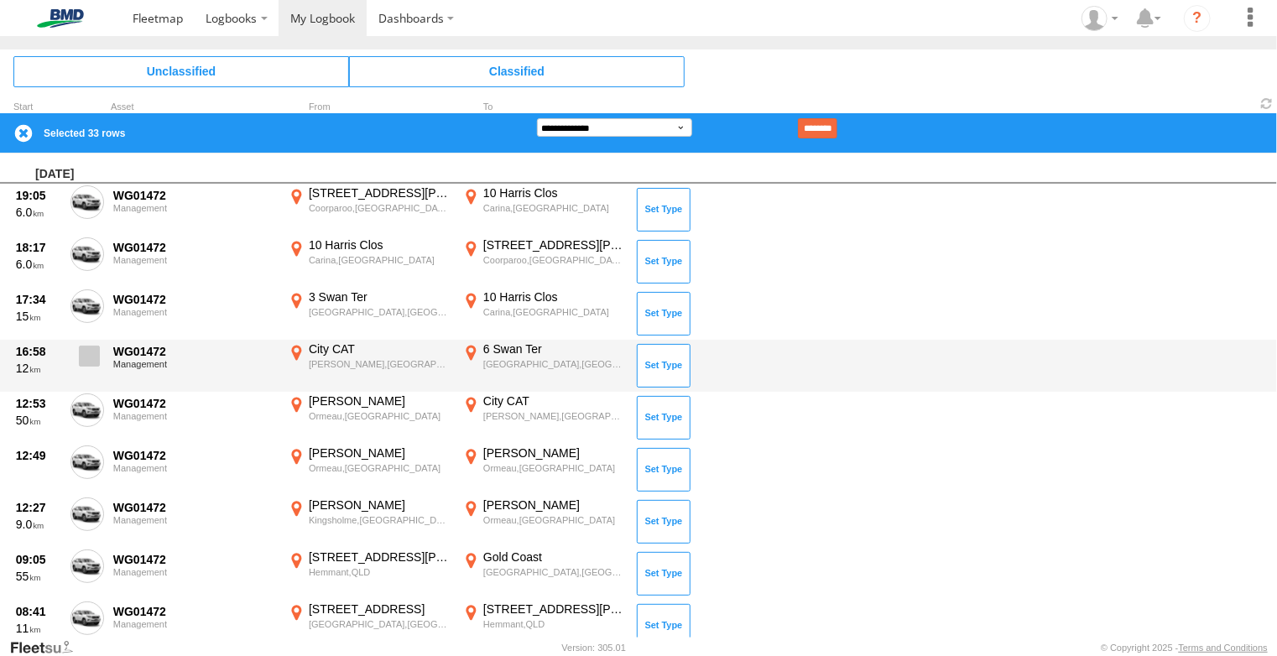
click at [93, 359] on span at bounding box center [89, 356] width 21 height 21
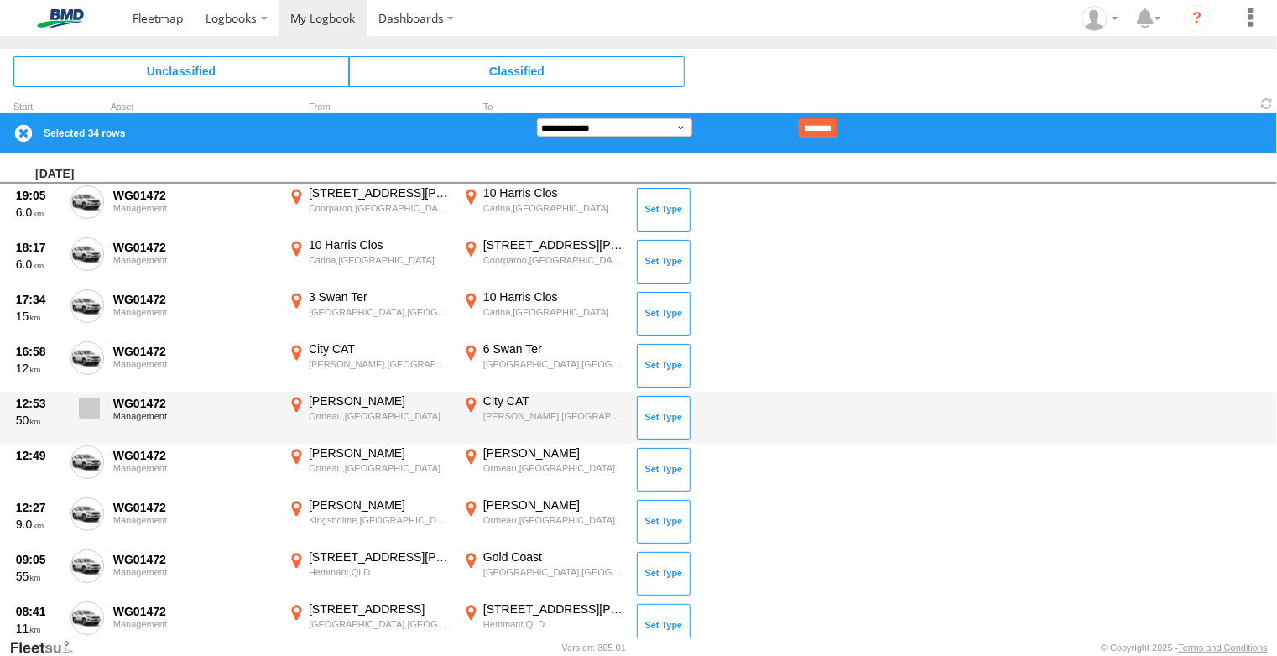
click at [89, 407] on span at bounding box center [89, 408] width 21 height 21
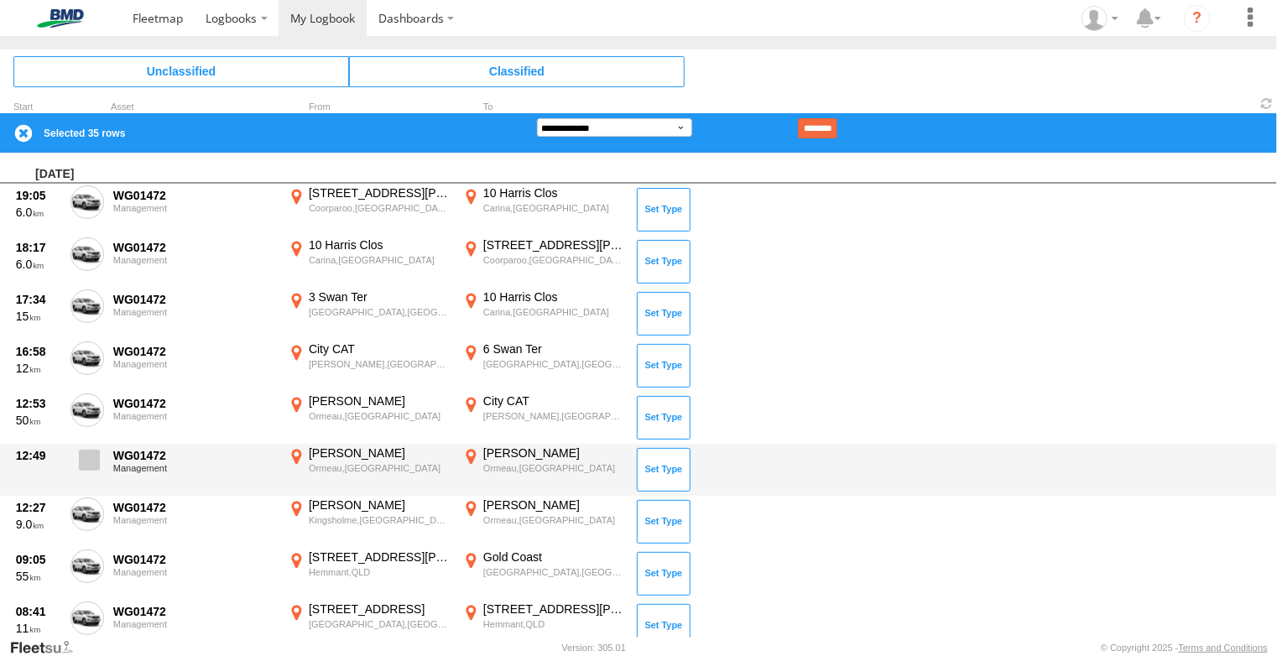
click at [85, 456] on span at bounding box center [89, 460] width 21 height 21
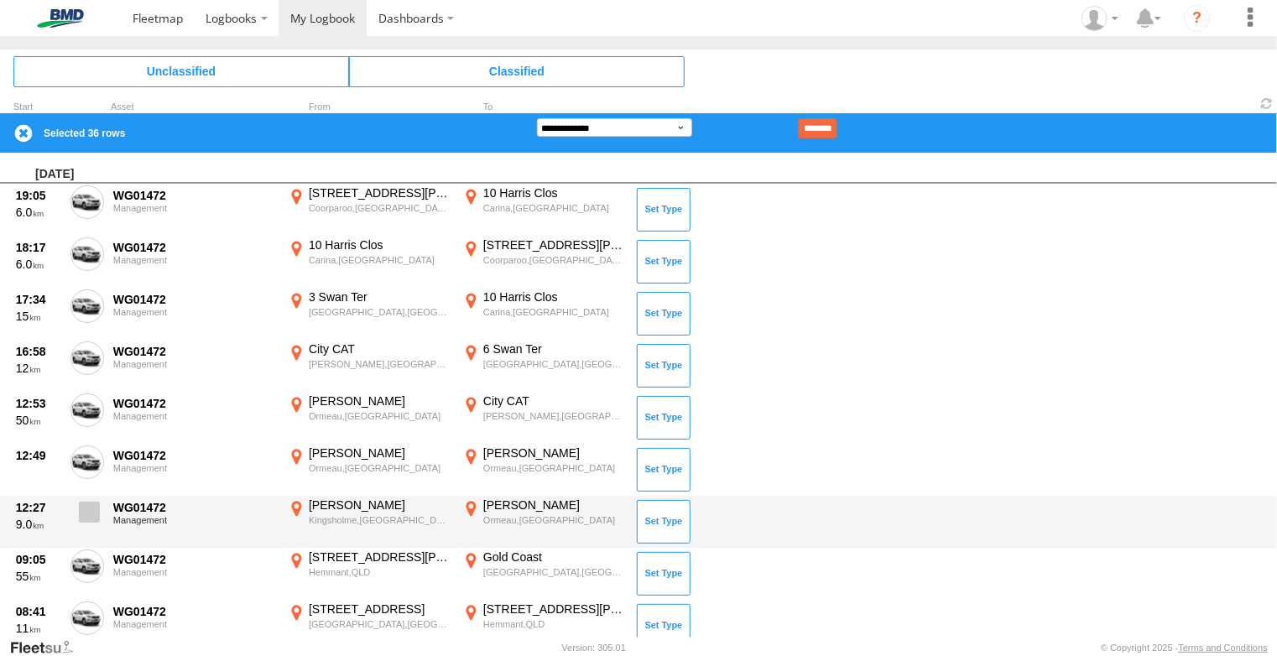
click at [90, 512] on span at bounding box center [89, 512] width 21 height 21
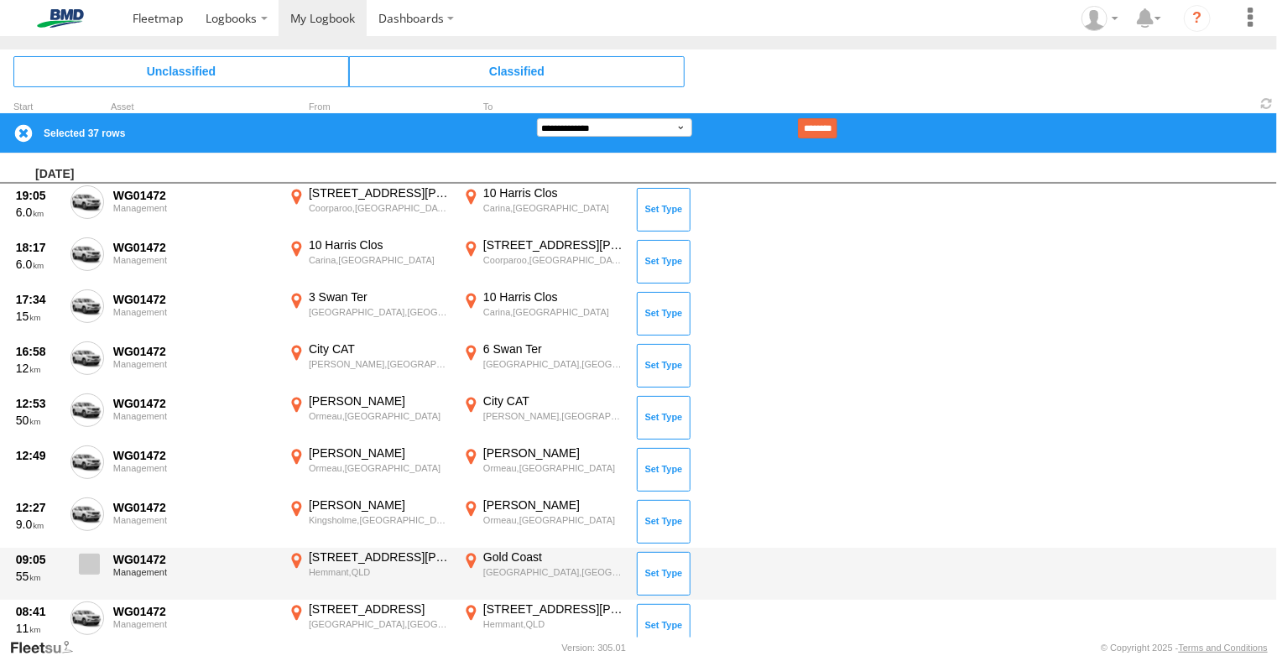
click at [90, 561] on span at bounding box center [89, 564] width 21 height 21
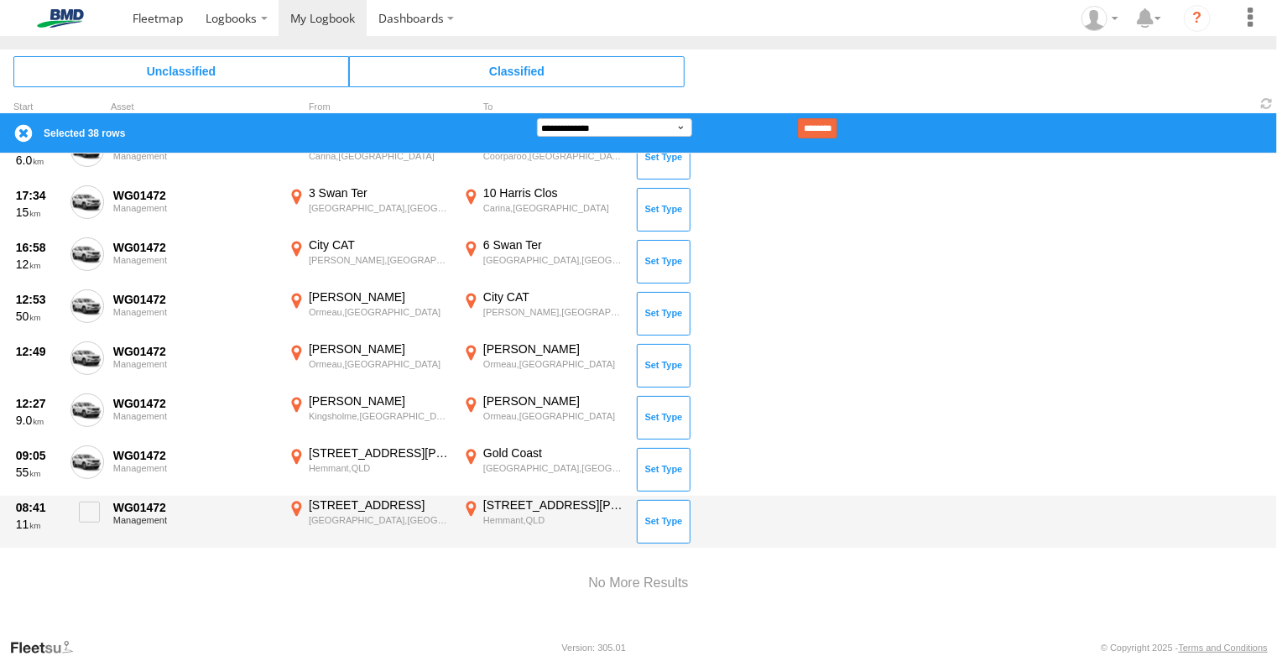
scroll to position [2457, 0]
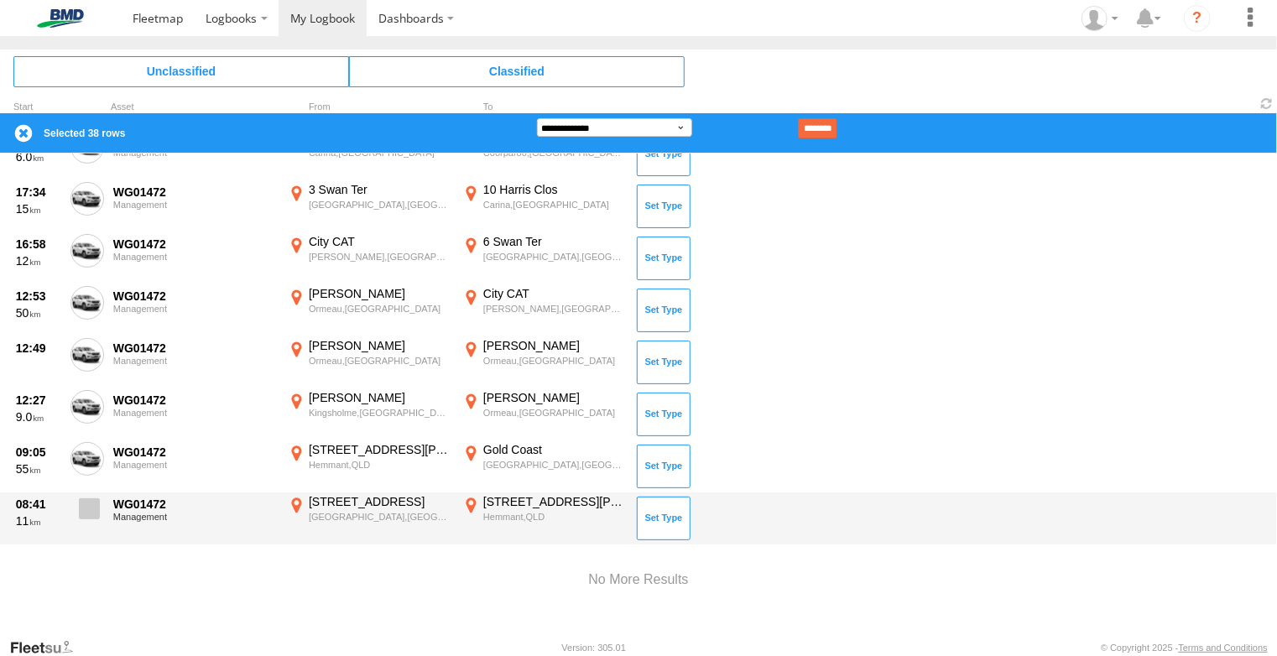
click at [91, 502] on span at bounding box center [89, 509] width 21 height 21
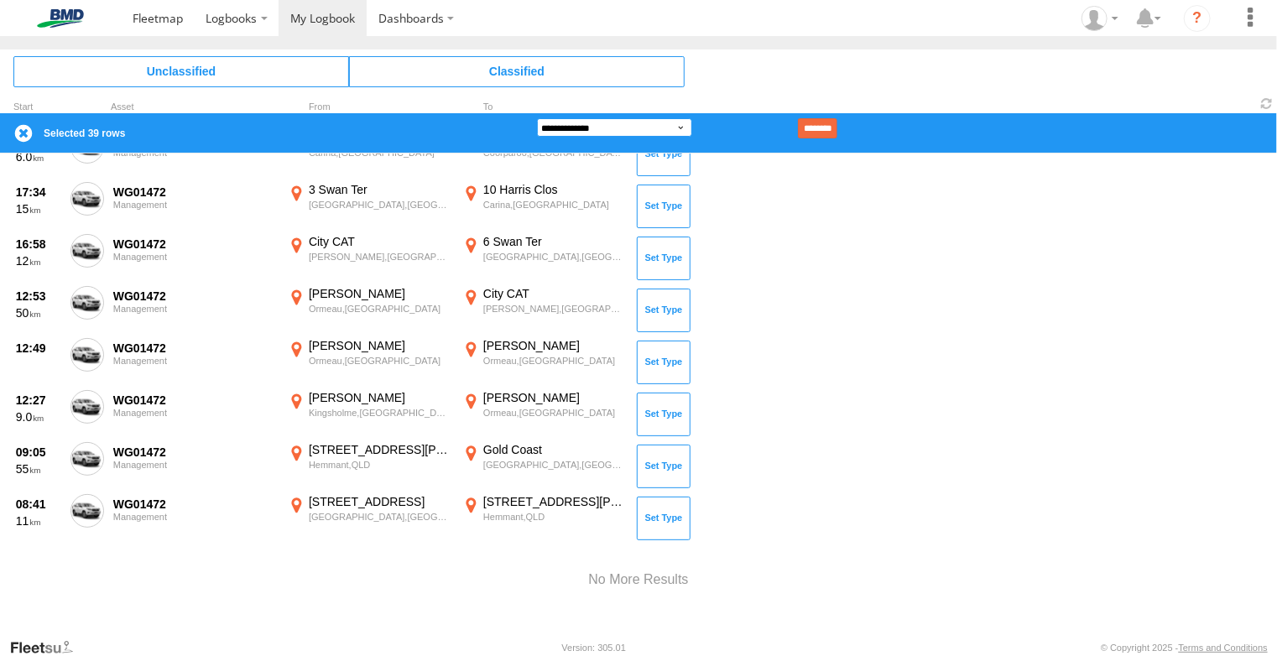
click at [641, 132] on select "**********" at bounding box center [614, 127] width 155 height 18
click at [537, 118] on select "**********" at bounding box center [614, 127] width 155 height 18
click at [838, 125] on input "********" at bounding box center [817, 128] width 39 height 20
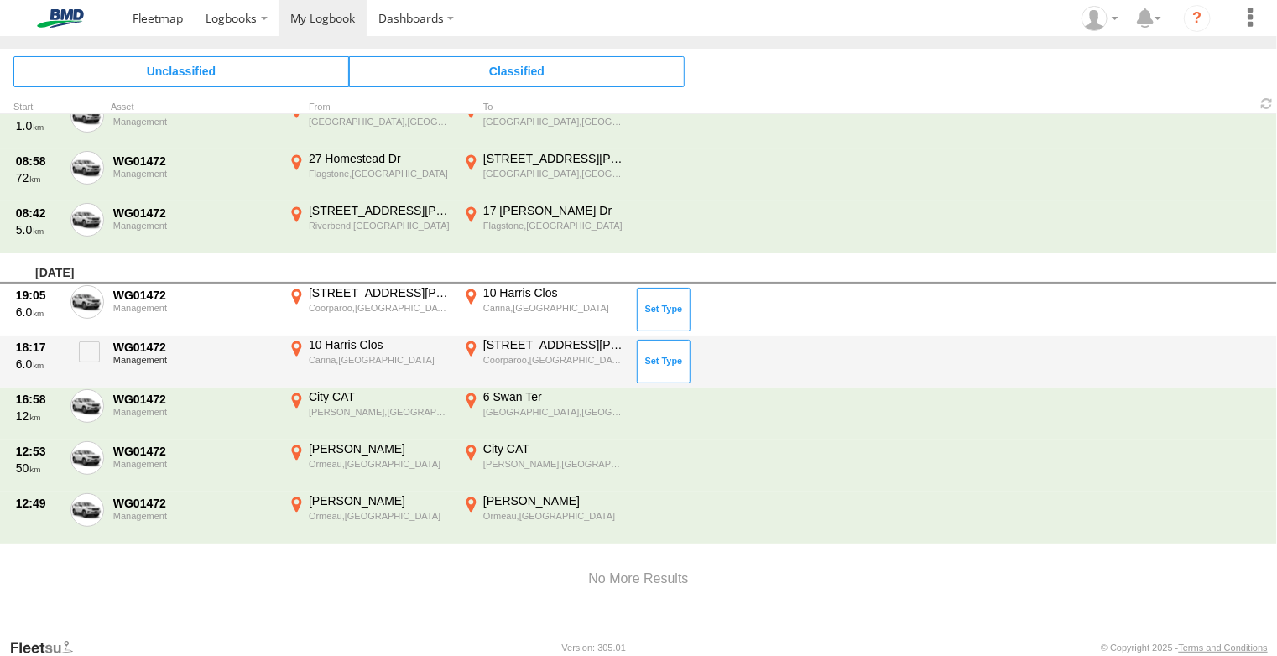
scroll to position [389, 0]
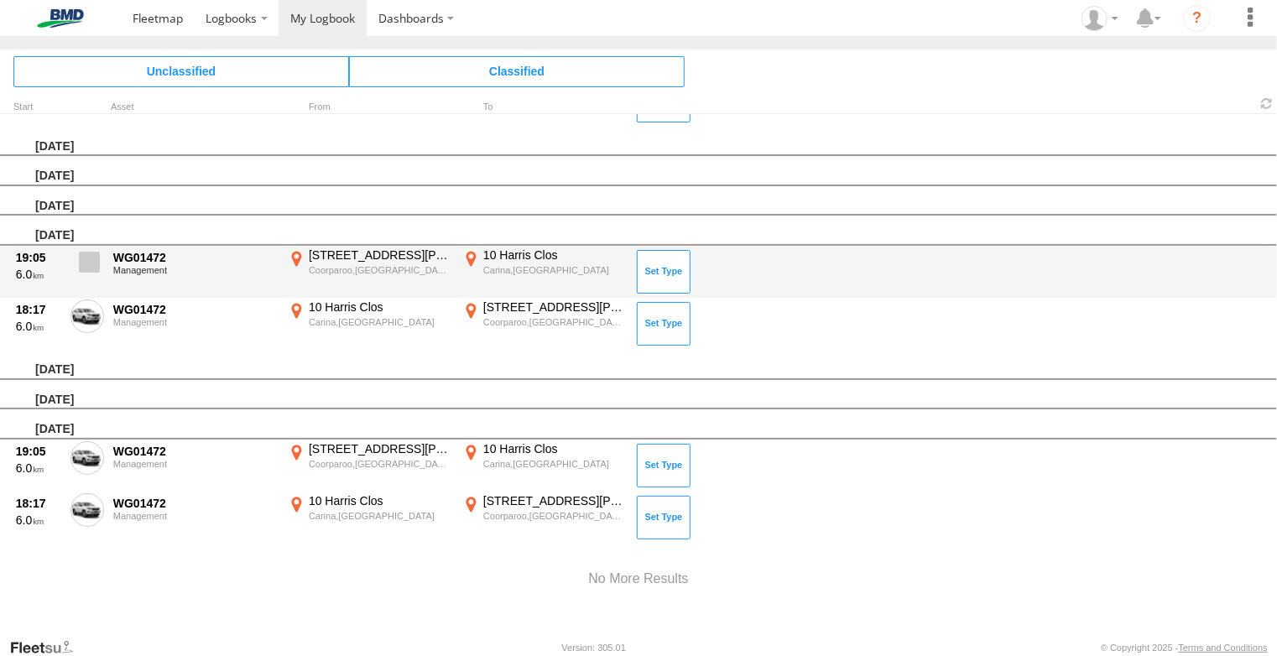
click at [91, 262] on span at bounding box center [89, 262] width 21 height 21
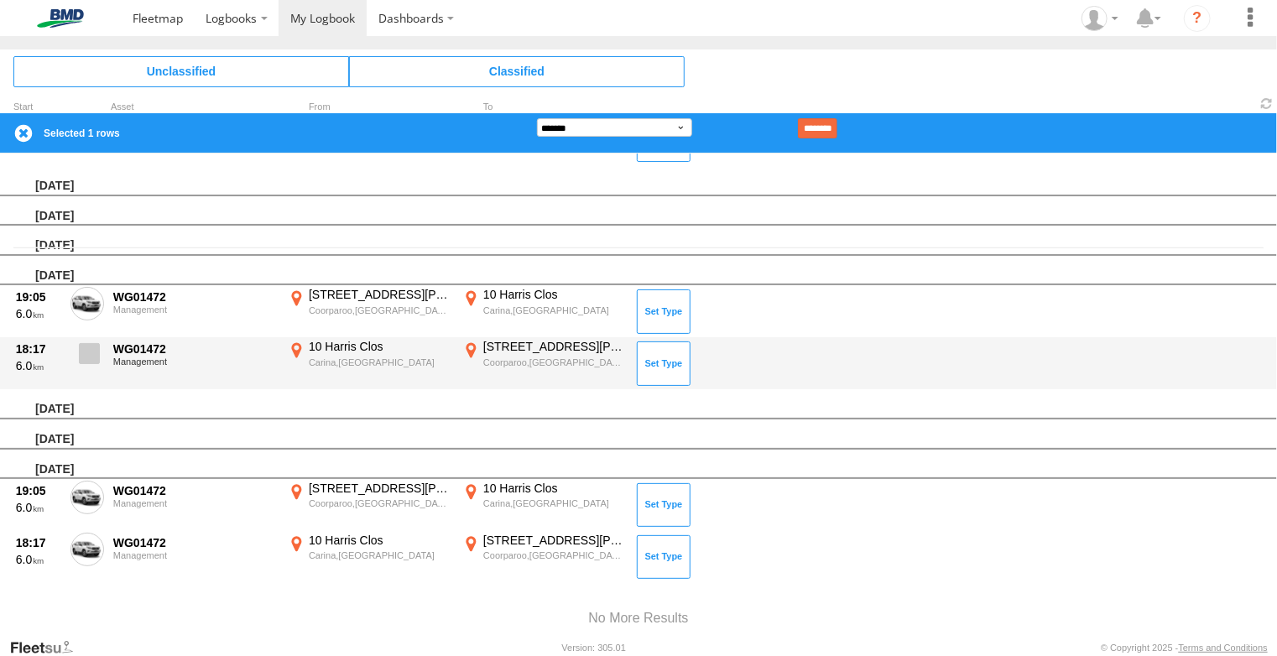
click at [90, 352] on span at bounding box center [89, 353] width 21 height 21
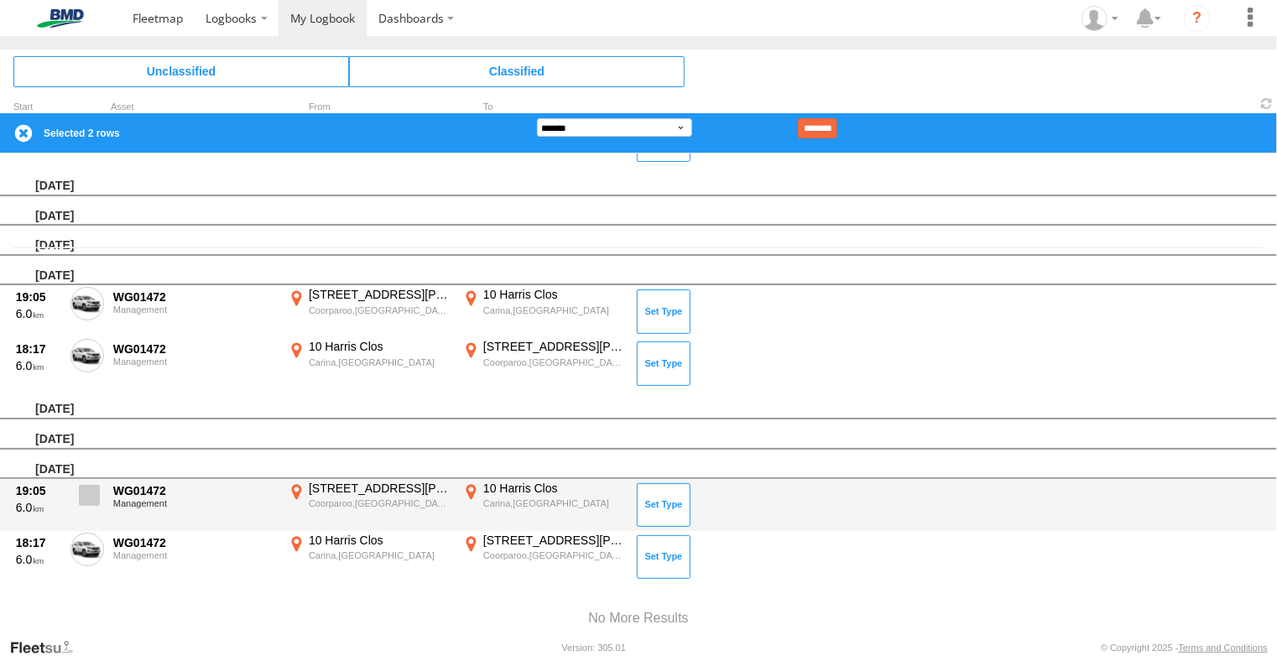
click at [92, 491] on span at bounding box center [89, 495] width 21 height 21
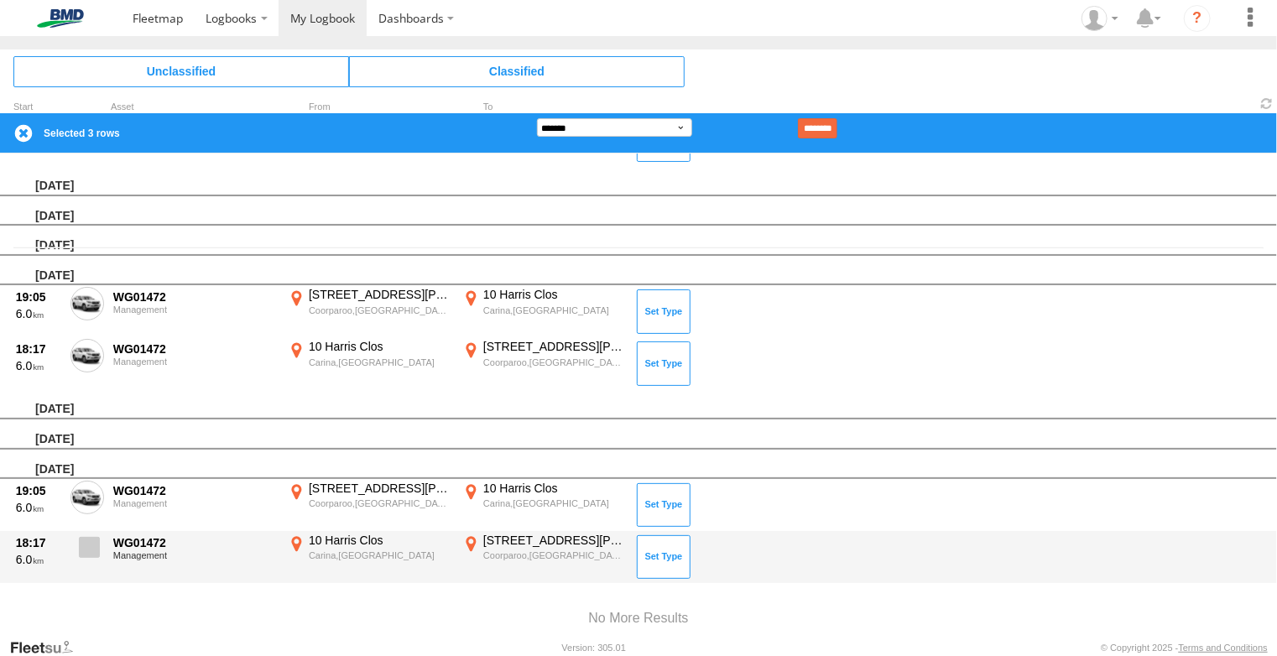
click at [91, 551] on span at bounding box center [89, 547] width 21 height 21
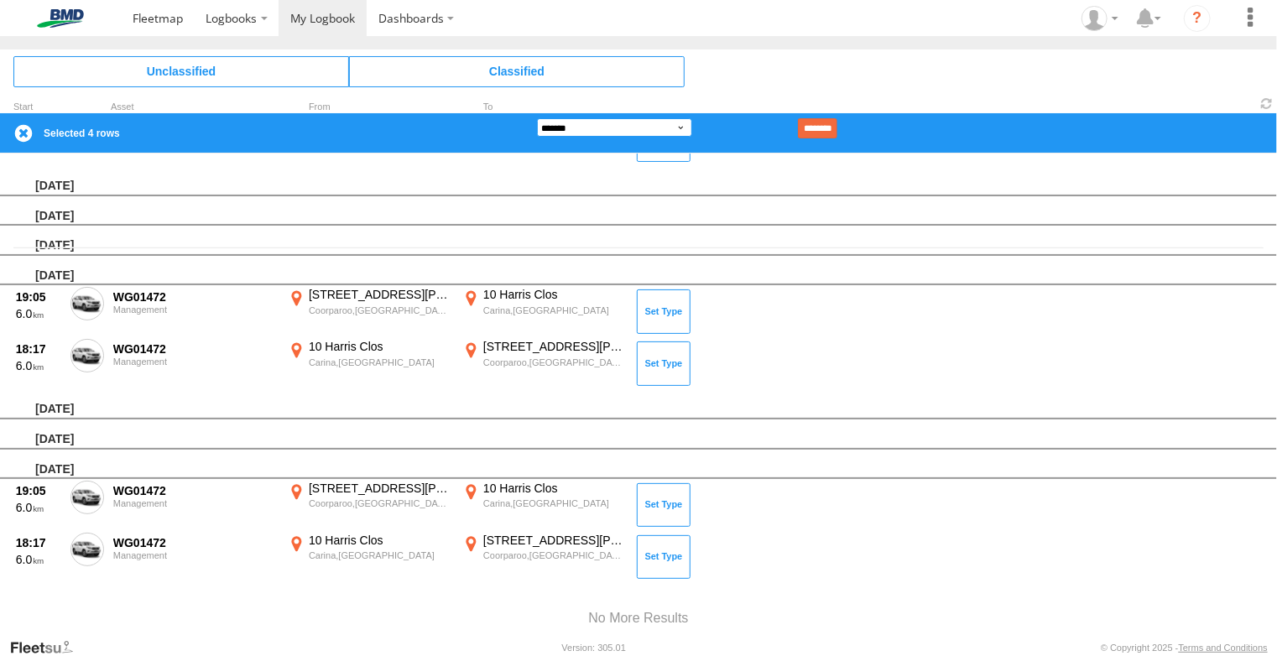
click at [685, 130] on select "**********" at bounding box center [614, 127] width 155 height 18
select select "**"
click at [537, 118] on select "**********" at bounding box center [614, 127] width 155 height 18
click at [838, 130] on input "********" at bounding box center [817, 128] width 39 height 20
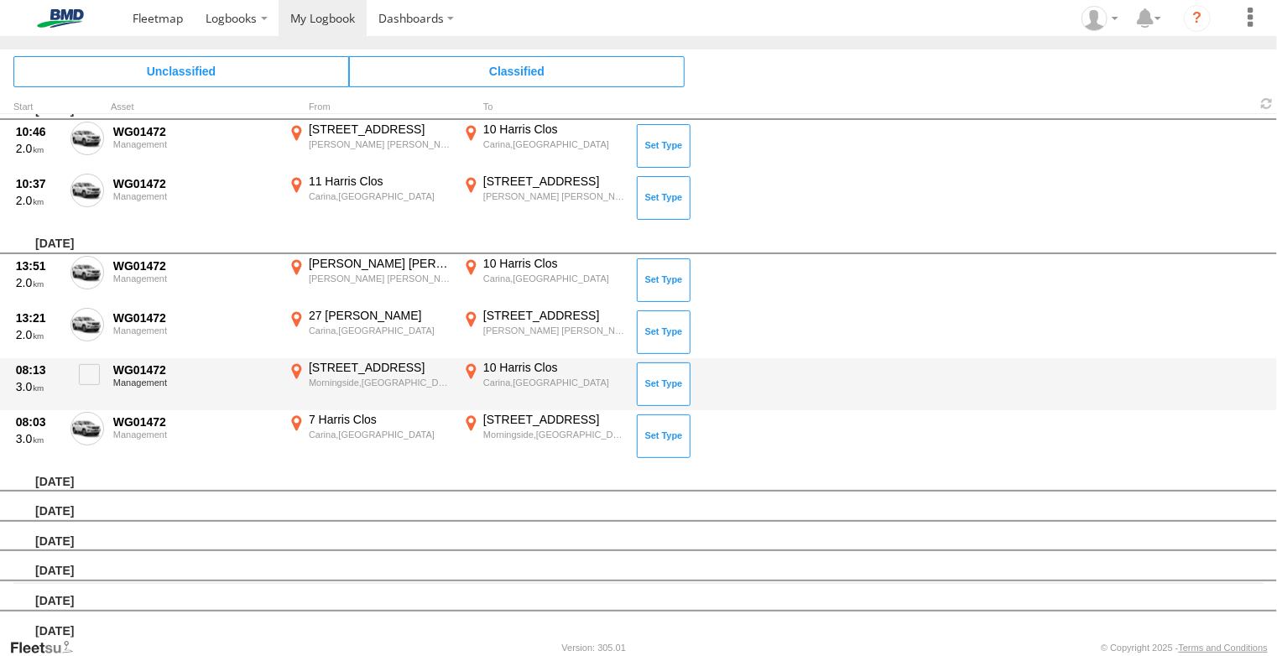
scroll to position [0, 0]
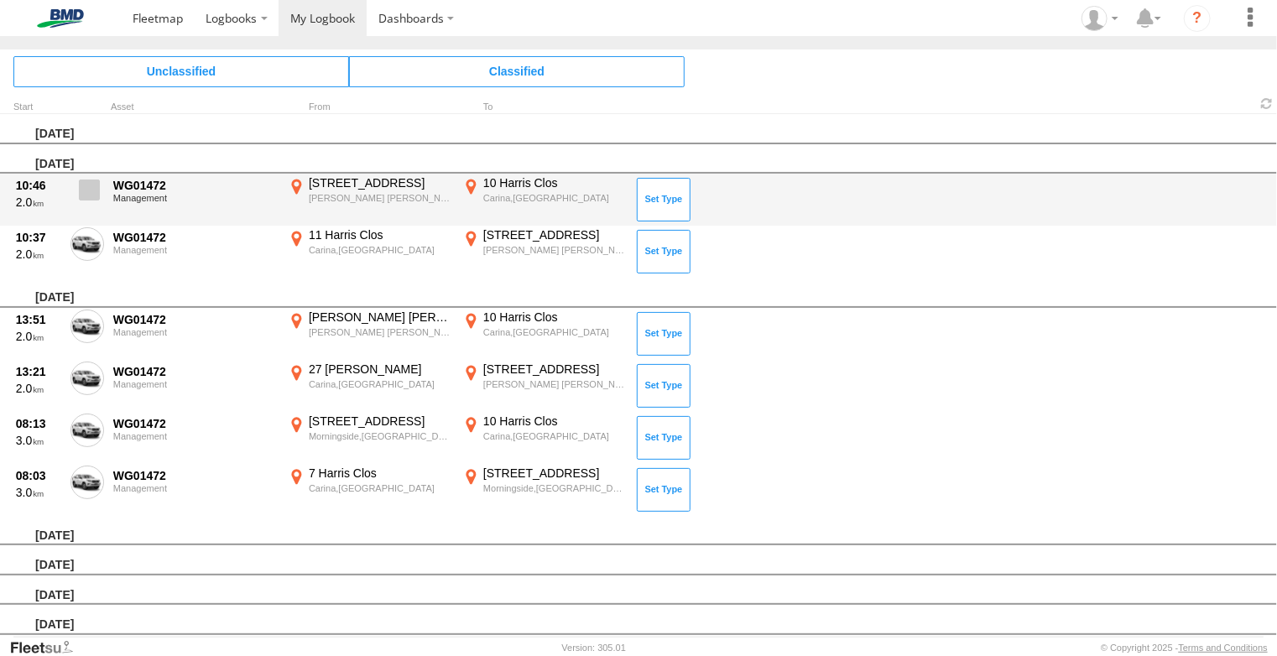
click at [91, 185] on span at bounding box center [89, 190] width 21 height 21
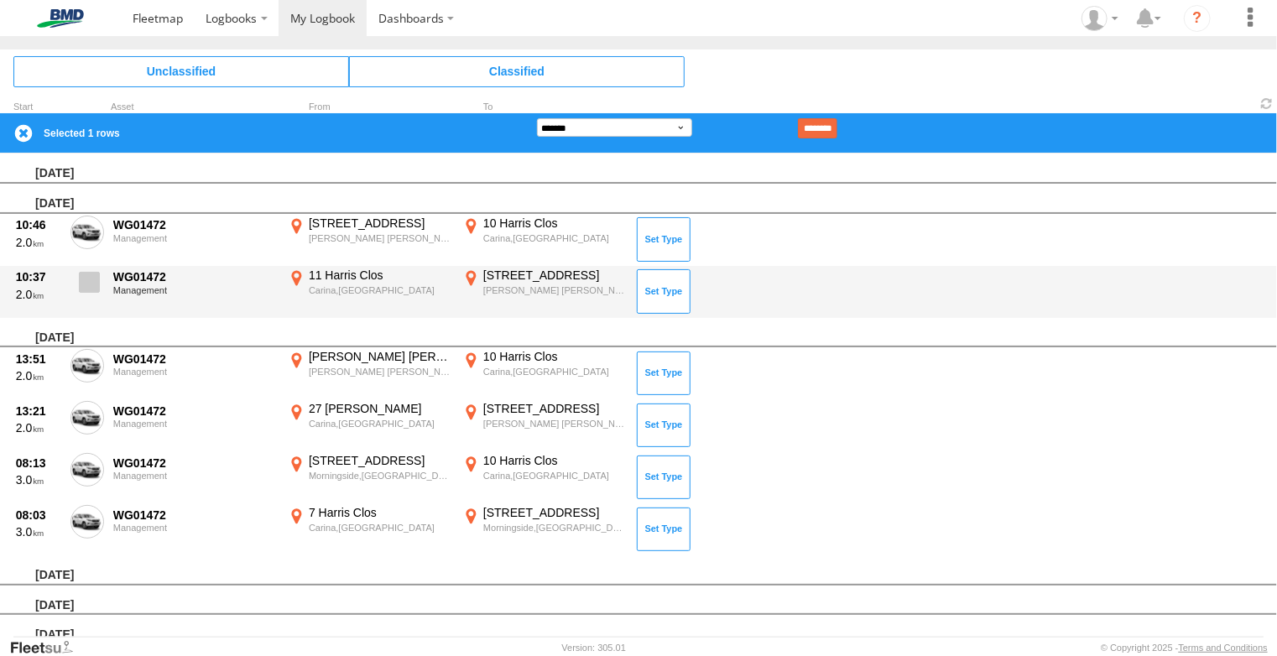
click at [94, 285] on span at bounding box center [89, 282] width 21 height 21
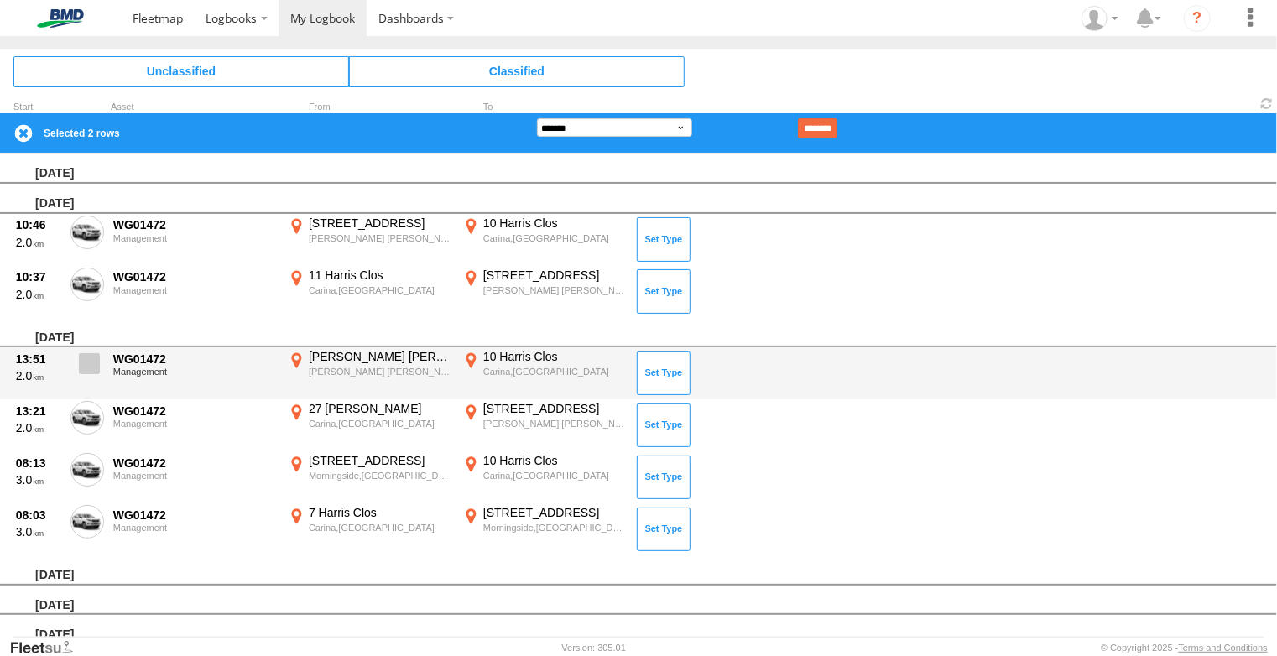
click at [81, 360] on span at bounding box center [89, 363] width 21 height 21
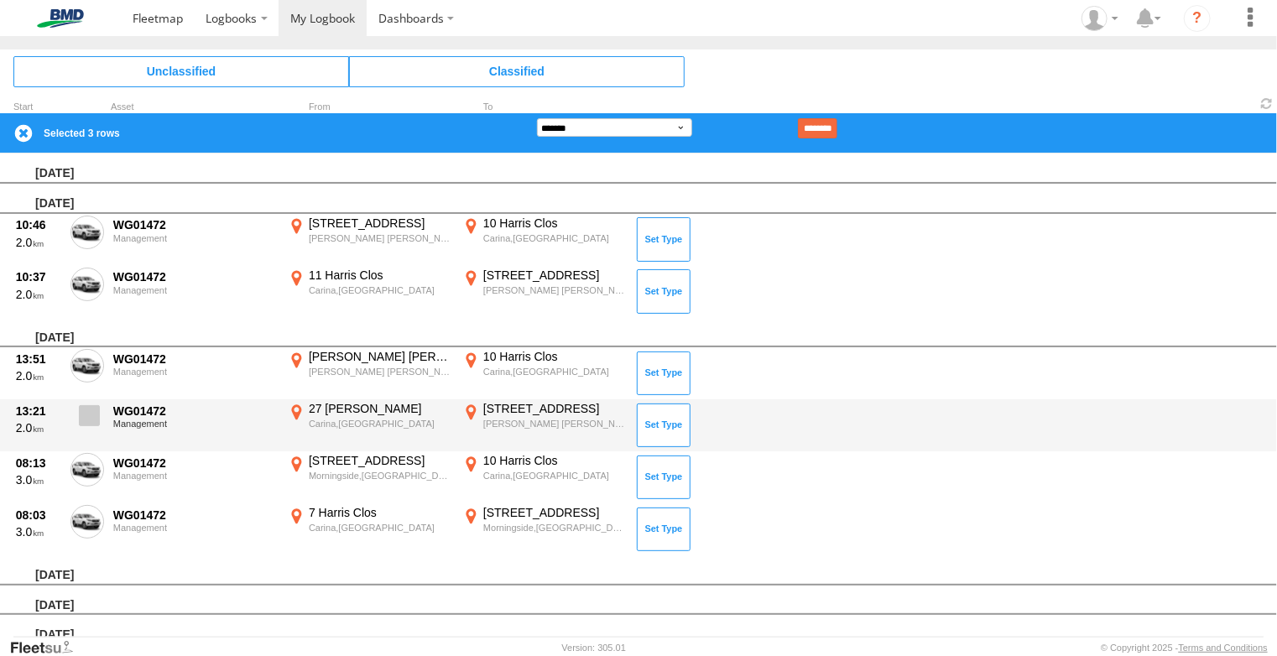
click at [81, 407] on span at bounding box center [89, 415] width 21 height 21
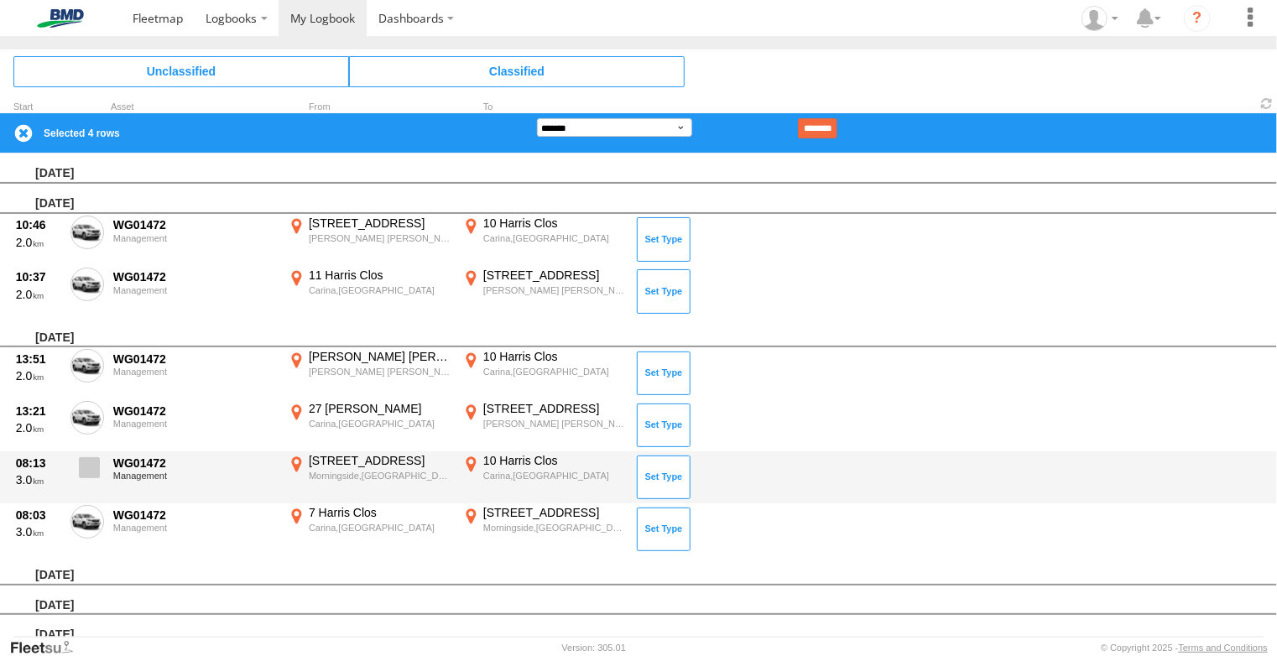
click at [90, 475] on span at bounding box center [89, 467] width 21 height 21
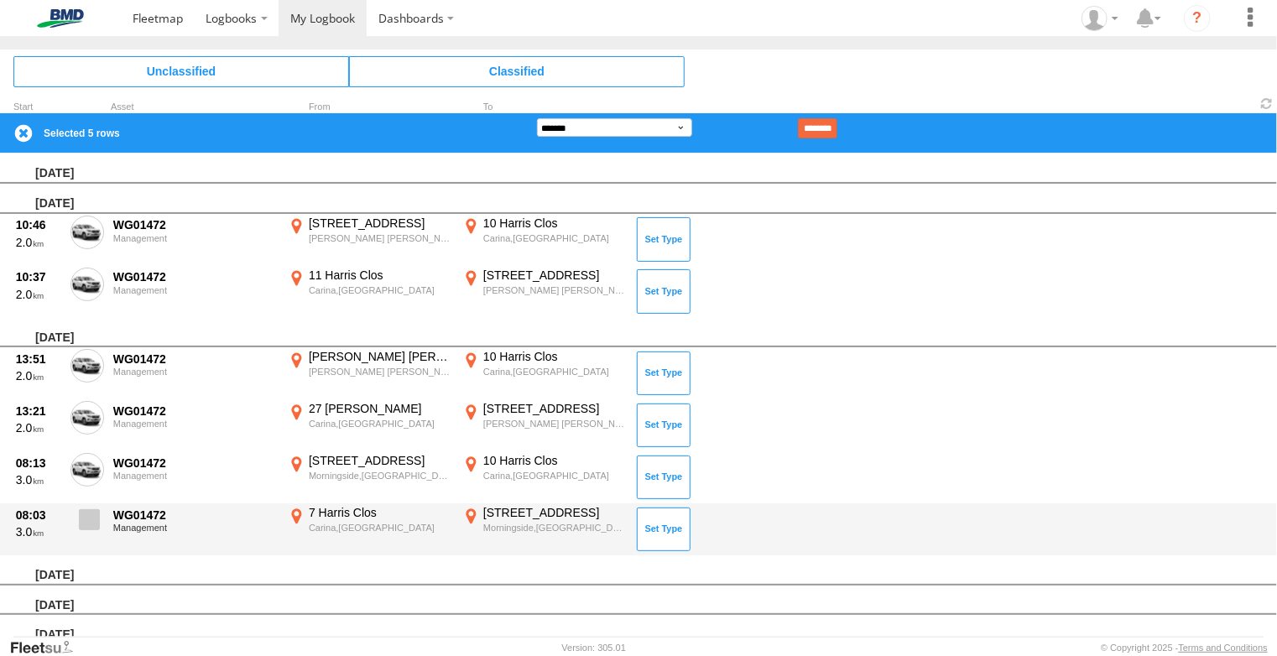
click at [90, 523] on span at bounding box center [89, 519] width 21 height 21
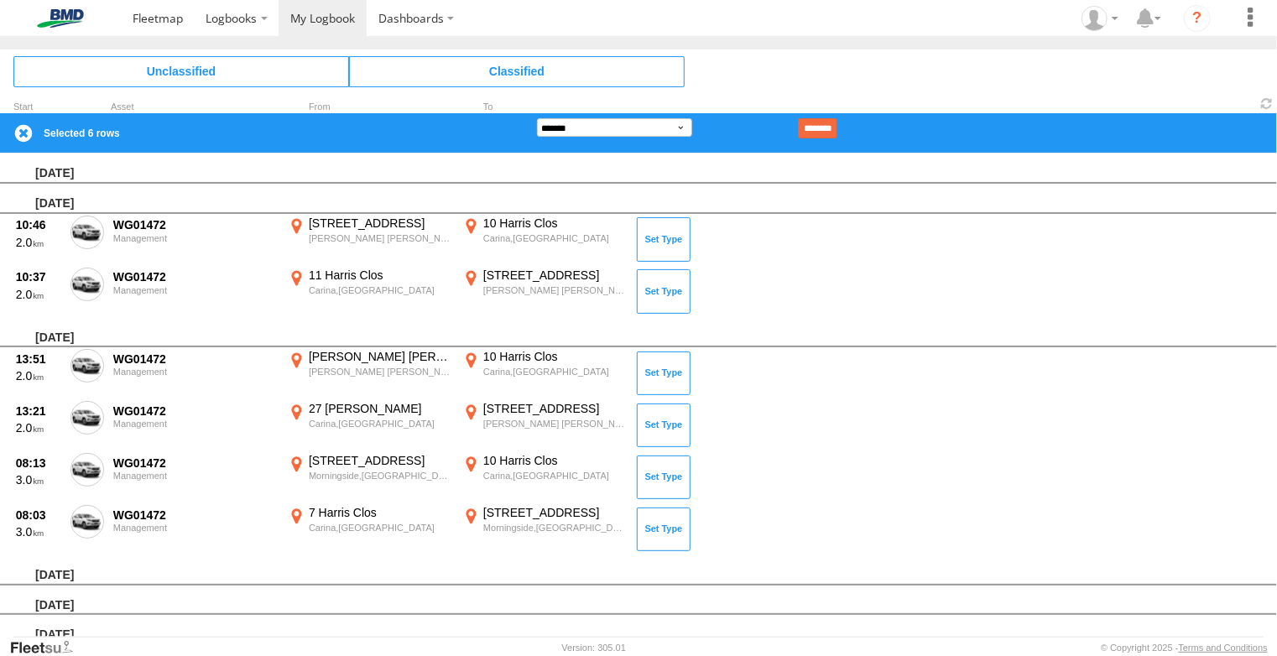
click at [838, 128] on input "********" at bounding box center [817, 128] width 39 height 20
